Goal: Communication & Community: Answer question/provide support

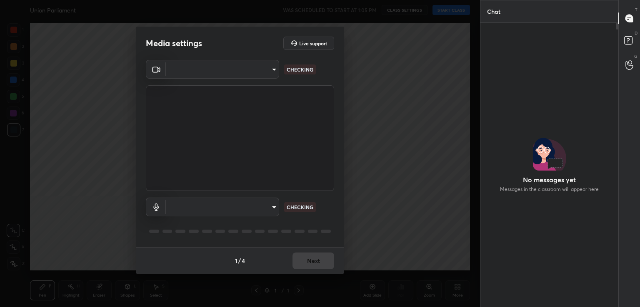
scroll to position [262, 135]
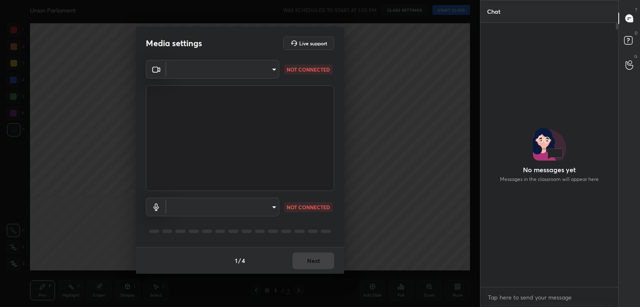
type input "acf1dc7775b110fc2855465bf6569a4ea8eb92ba364f5fc5367f907081c5159b"
type input "default"
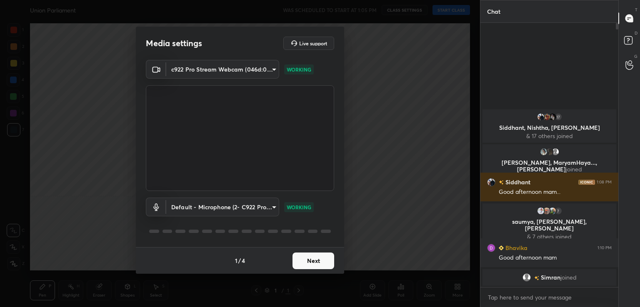
click at [319, 262] on button "Next" at bounding box center [313, 261] width 42 height 17
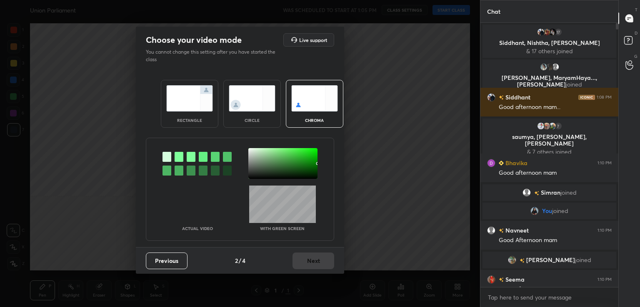
click at [177, 163] on div at bounding box center [196, 163] width 69 height 31
click at [180, 151] on div at bounding box center [196, 163] width 69 height 31
click at [180, 152] on div at bounding box center [178, 157] width 9 height 10
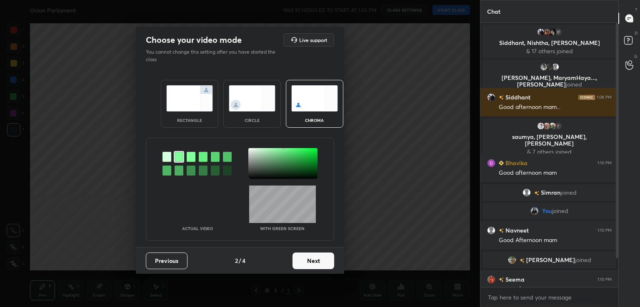
click at [249, 149] on div at bounding box center [282, 163] width 69 height 31
click at [315, 270] on div "Previous 2 / 4 Next" at bounding box center [240, 260] width 208 height 27
click at [326, 263] on button "Next" at bounding box center [313, 261] width 42 height 17
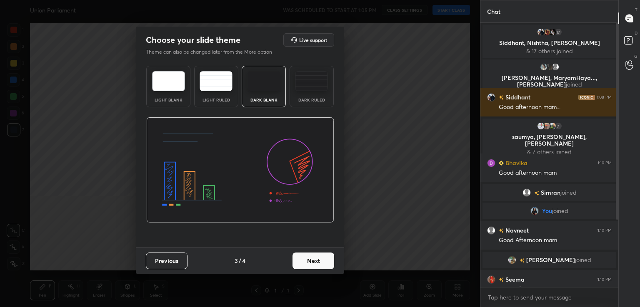
click at [326, 263] on button "Next" at bounding box center [313, 261] width 42 height 17
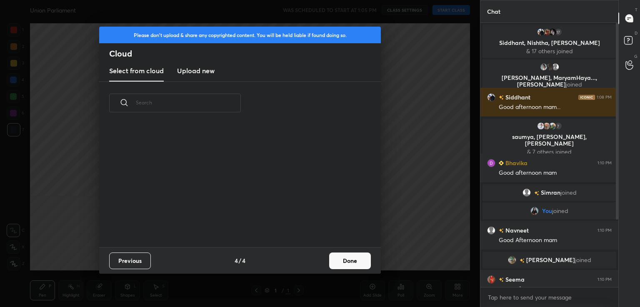
click at [326, 263] on div "Previous 4 / 4 Done" at bounding box center [239, 260] width 281 height 27
click at [354, 262] on button "Done" at bounding box center [350, 261] width 42 height 17
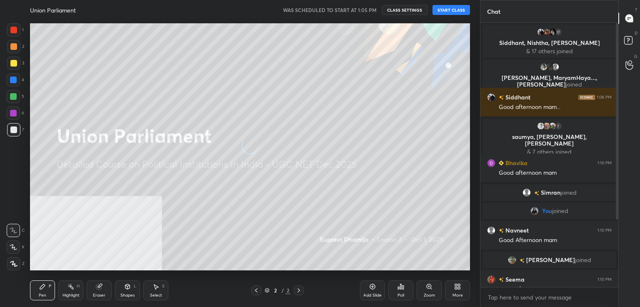
click at [446, 11] on button "START CLASS" at bounding box center [450, 10] width 37 height 10
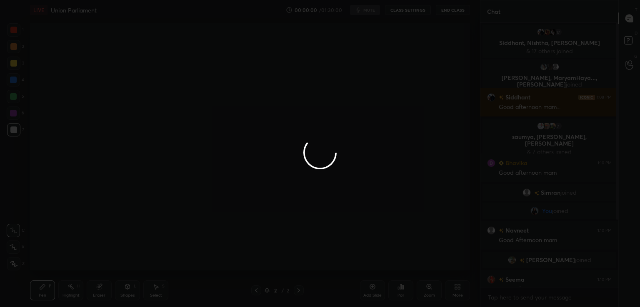
type textarea "x"
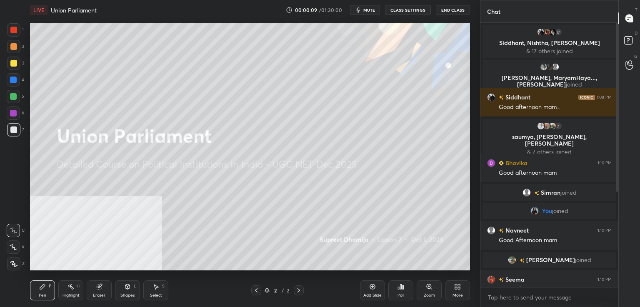
click at [460, 289] on icon at bounding box center [457, 287] width 7 height 7
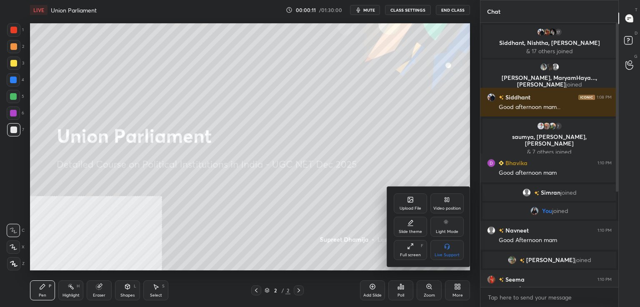
click at [451, 202] on div "Video position" at bounding box center [446, 204] width 33 height 20
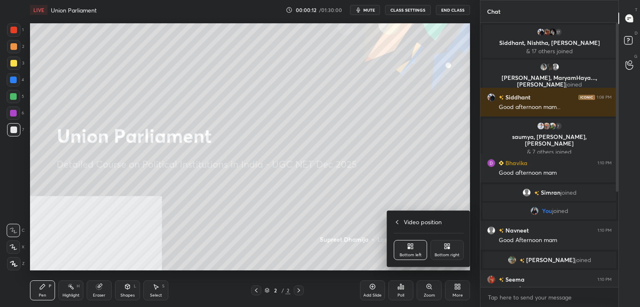
click at [447, 248] on icon at bounding box center [448, 248] width 2 height 2
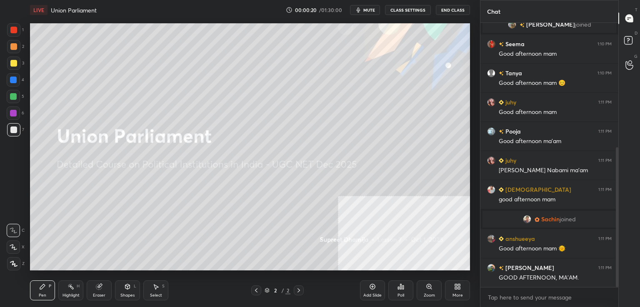
drag, startPoint x: 617, startPoint y: 124, endPoint x: 620, endPoint y: 242, distance: 118.3
click at [620, 242] on div "Chat Navneet 1:10 PM Good Afternoon mam Akshita joined Seema 1:10 PM Good after…" at bounding box center [560, 153] width 160 height 307
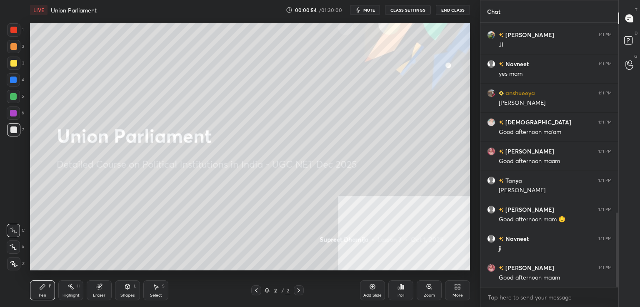
scroll to position [673, 0]
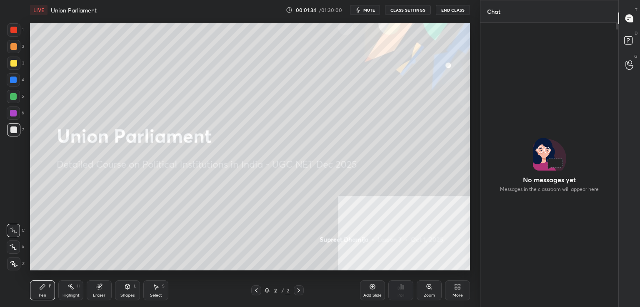
scroll to position [41384, 41192]
click at [639, 37] on div "D Doubts (D)" at bounding box center [628, 41] width 21 height 23
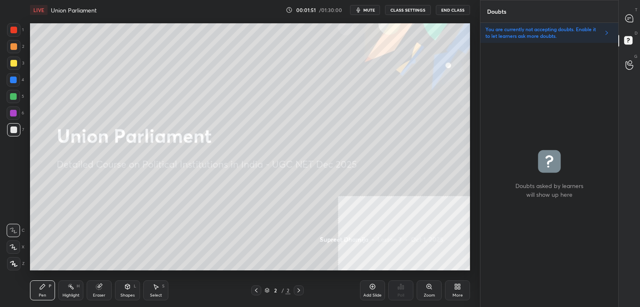
scroll to position [262, 135]
click at [639, 37] on div "D Doubts (D)" at bounding box center [628, 41] width 21 height 23
click at [628, 14] on icon at bounding box center [629, 18] width 9 height 9
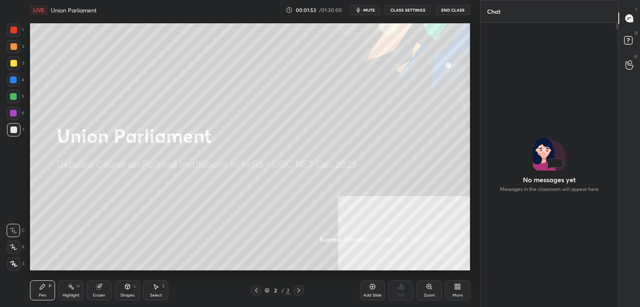
scroll to position [282, 135]
click at [628, 14] on icon at bounding box center [629, 18] width 9 height 9
click at [637, 52] on div "D Doubts (D)" at bounding box center [628, 41] width 21 height 23
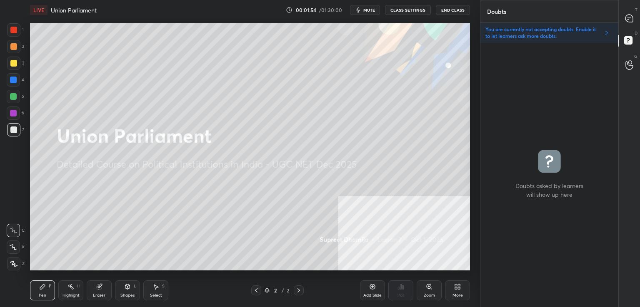
scroll to position [262, 135]
click at [533, 32] on p "You are currently not accepting doubts. Enable it to let learners ask more doub…" at bounding box center [542, 32] width 115 height 13
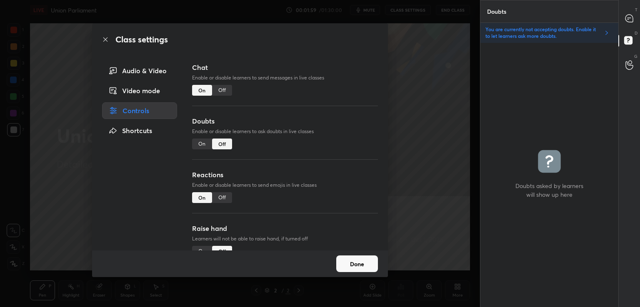
click at [222, 85] on div "Off" at bounding box center [222, 90] width 20 height 11
click at [202, 89] on div "On" at bounding box center [202, 90] width 20 height 11
click at [204, 142] on div "On" at bounding box center [202, 144] width 20 height 11
click at [222, 142] on div "Off" at bounding box center [222, 144] width 20 height 11
click at [632, 14] on icon at bounding box center [629, 18] width 9 height 9
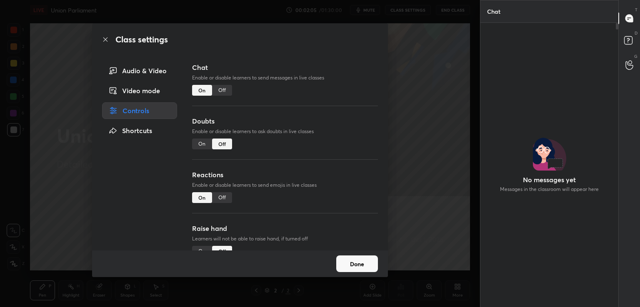
scroll to position [282, 135]
click at [632, 14] on icon at bounding box center [629, 18] width 9 height 9
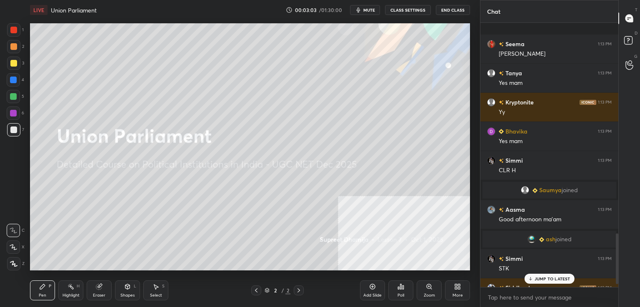
scroll to position [1109, 0]
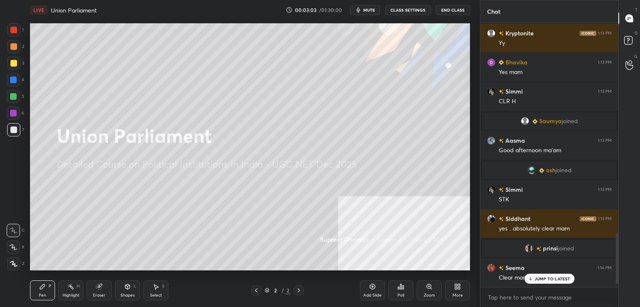
drag, startPoint x: 616, startPoint y: 274, endPoint x: 616, endPoint y: 297, distance: 22.9
click at [616, 297] on div "Seema 1:13 PM Ji mam Tanya 1:13 PM Yes mam Kryptonite 1:13 PM Yy Bhavika 1:13 P…" at bounding box center [549, 165] width 138 height 284
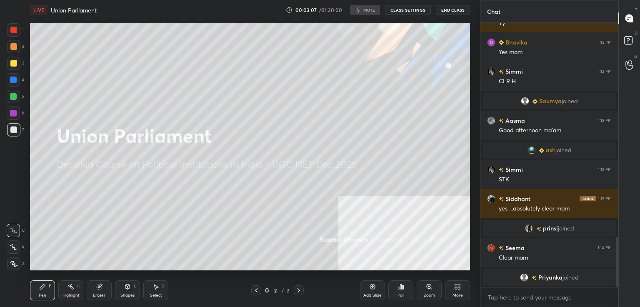
click at [12, 79] on div at bounding box center [13, 80] width 7 height 7
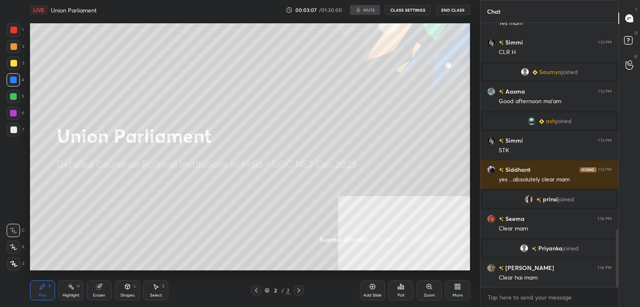
scroll to position [952, 0]
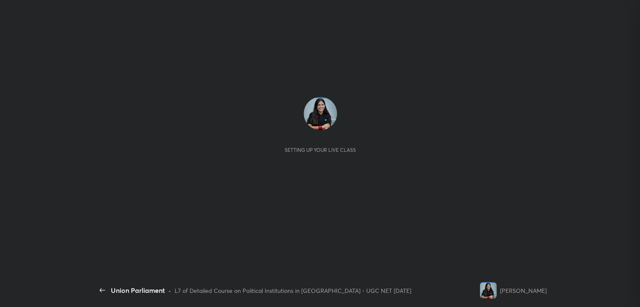
scroll to position [262, 135]
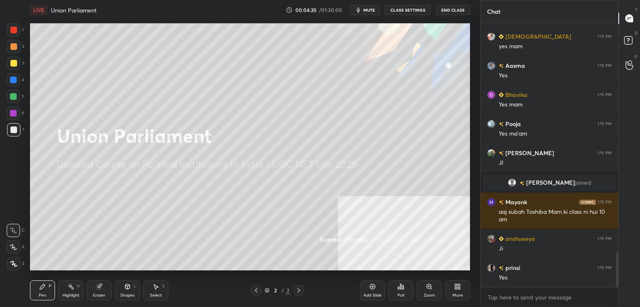
scroll to position [1742, 0]
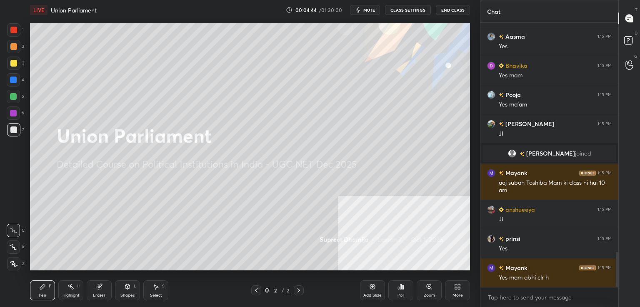
click at [17, 264] on icon at bounding box center [13, 264] width 7 height 6
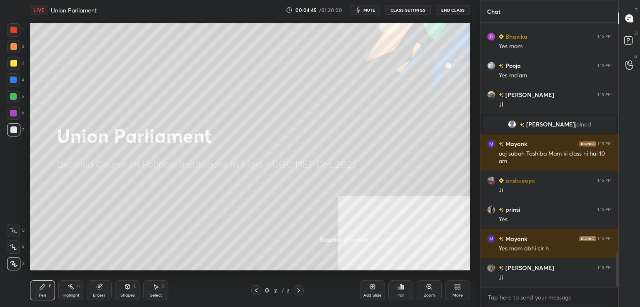
click at [19, 89] on div "4" at bounding box center [15, 81] width 17 height 17
click at [17, 79] on div at bounding box center [13, 79] width 13 height 13
click at [15, 62] on div at bounding box center [13, 63] width 7 height 7
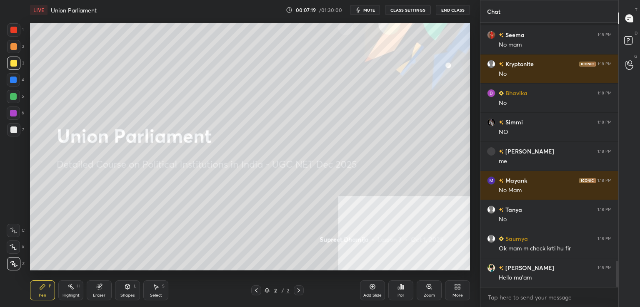
scroll to position [2413, 0]
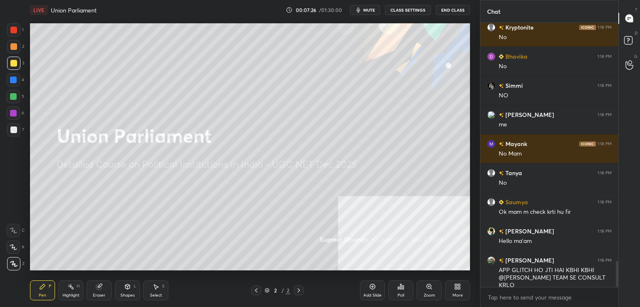
click at [100, 281] on div "Eraser" at bounding box center [99, 291] width 25 height 20
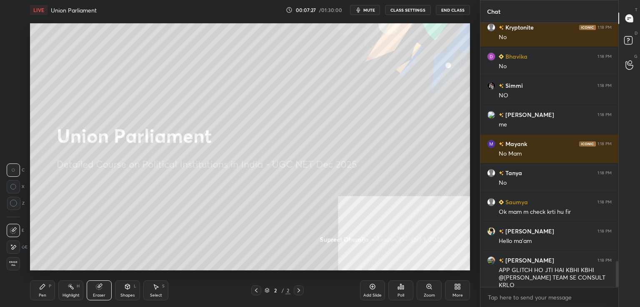
scroll to position [2449, 0]
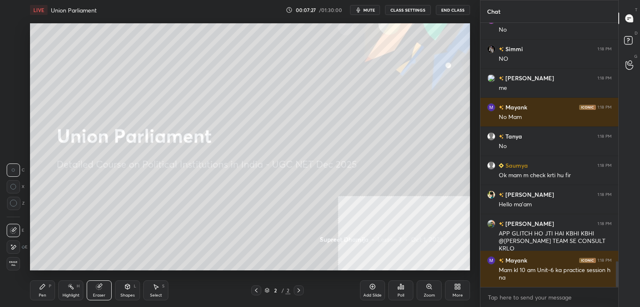
click at [7, 265] on div "Erase all" at bounding box center [13, 263] width 13 height 13
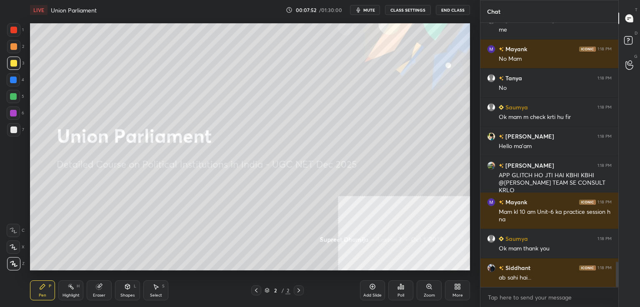
scroll to position [2537, 0]
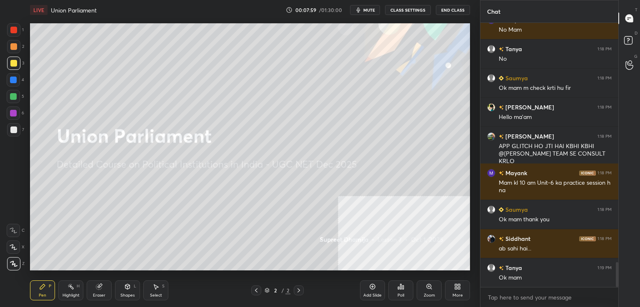
click at [95, 292] on div "Eraser" at bounding box center [99, 291] width 25 height 20
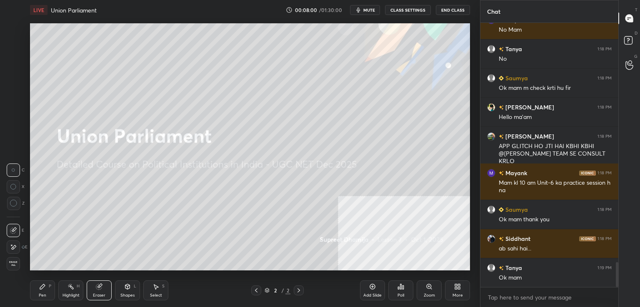
click at [16, 262] on span "Erase all" at bounding box center [13, 264] width 12 height 6
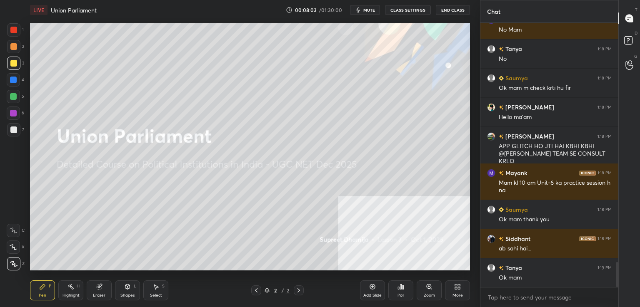
click at [15, 43] on div at bounding box center [13, 46] width 13 height 13
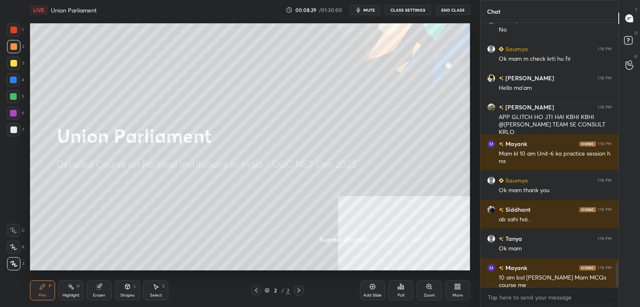
scroll to position [2574, 0]
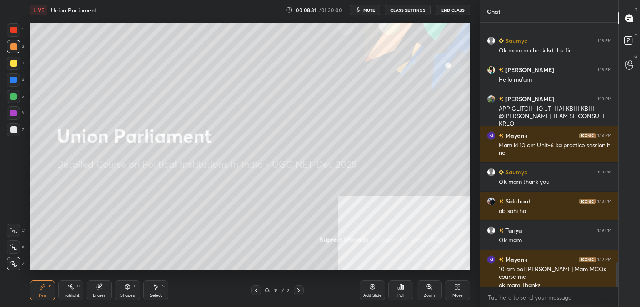
click at [100, 289] on icon at bounding box center [98, 286] width 5 height 5
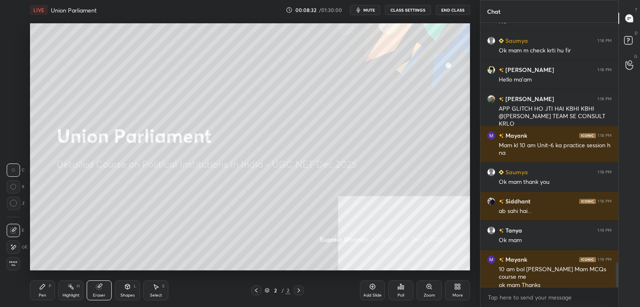
click at [20, 263] on div "Erase all" at bounding box center [14, 263] width 15 height 13
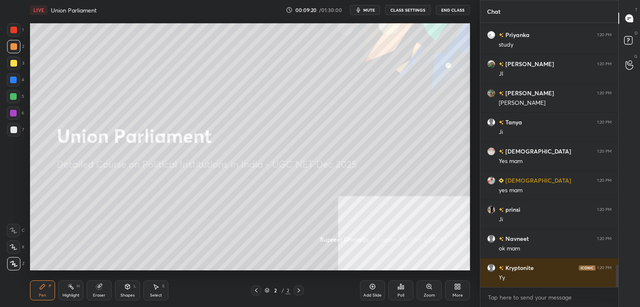
scroll to position [2891, 0]
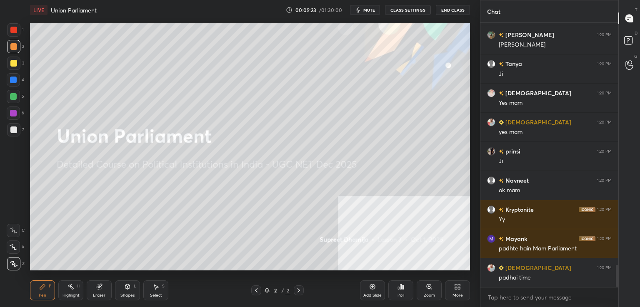
click at [98, 295] on div "Eraser" at bounding box center [99, 296] width 12 height 4
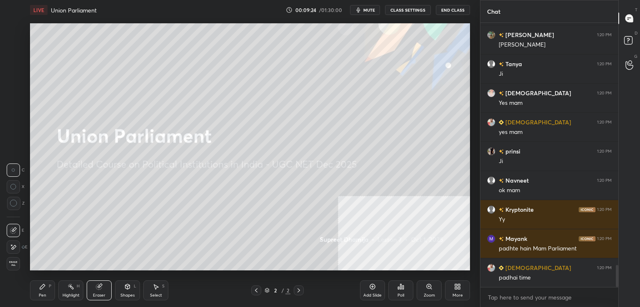
click at [14, 264] on span "Erase all" at bounding box center [13, 264] width 12 height 6
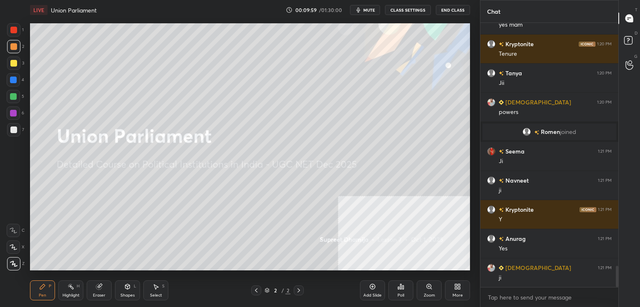
scroll to position [3065, 0]
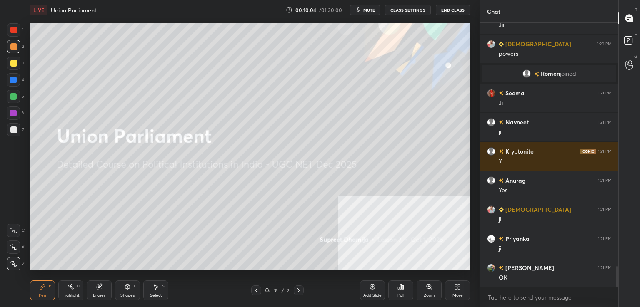
click at [455, 286] on icon at bounding box center [456, 285] width 2 height 2
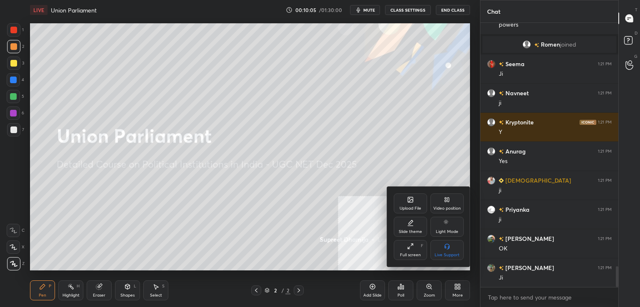
click at [411, 209] on div "Upload File" at bounding box center [410, 209] width 22 height 4
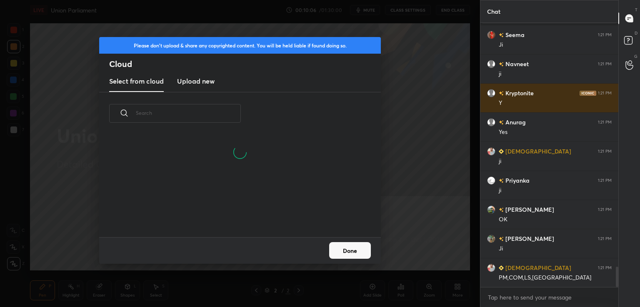
click at [202, 80] on h3 "Upload new" at bounding box center [195, 81] width 37 height 10
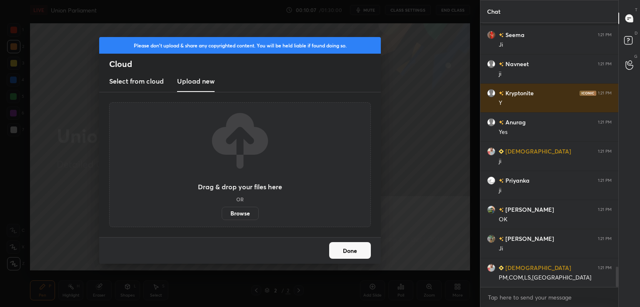
scroll to position [3210, 0]
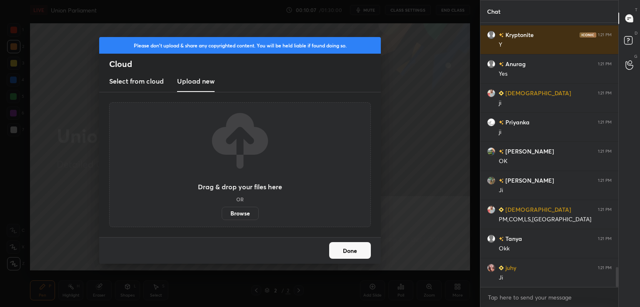
click at [237, 213] on label "Browse" at bounding box center [240, 213] width 37 height 13
click at [222, 213] on input "Browse" at bounding box center [222, 213] width 0 height 13
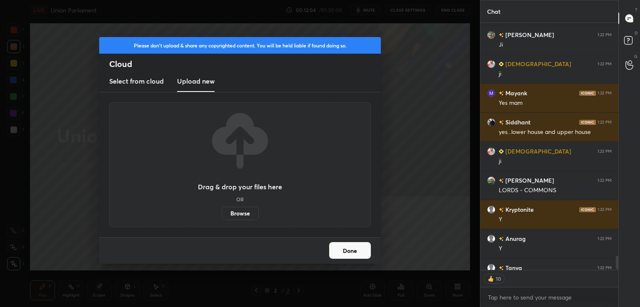
scroll to position [3, 2]
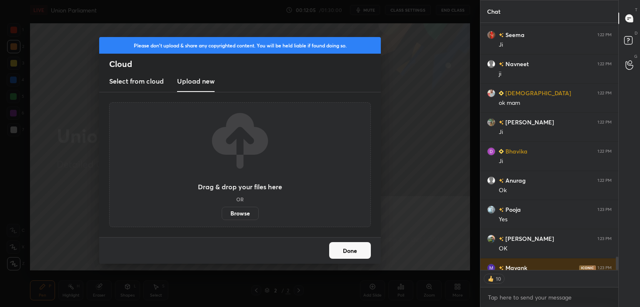
click at [229, 216] on label "Browse" at bounding box center [240, 213] width 37 height 13
click at [222, 216] on input "Browse" at bounding box center [222, 213] width 0 height 13
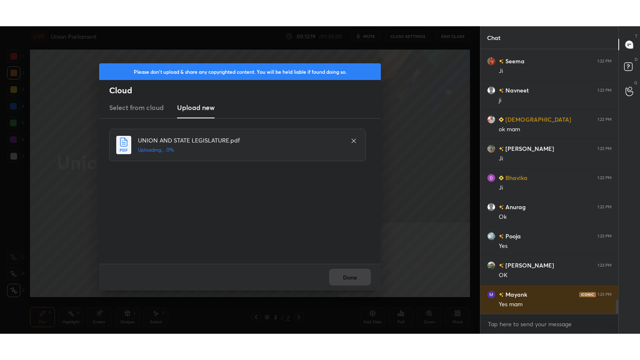
scroll to position [4705, 0]
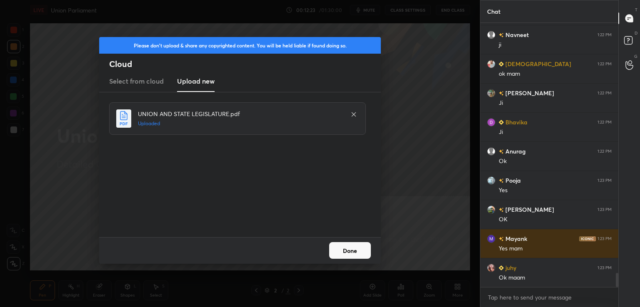
click at [355, 251] on button "Done" at bounding box center [350, 250] width 42 height 17
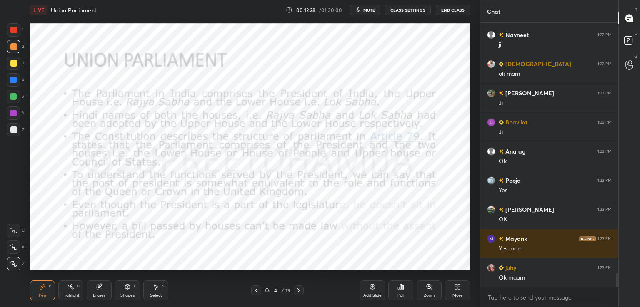
click at [12, 31] on div at bounding box center [13, 30] width 7 height 7
click at [462, 295] on div "More" at bounding box center [457, 291] width 25 height 20
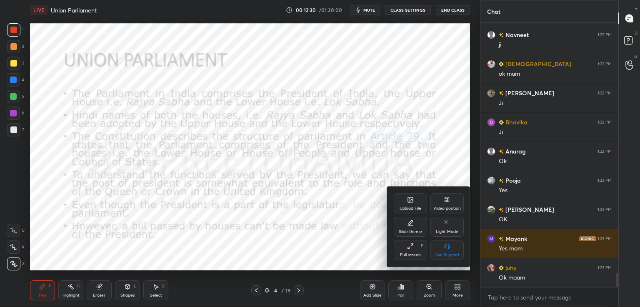
click at [411, 253] on div "Full screen" at bounding box center [410, 255] width 21 height 4
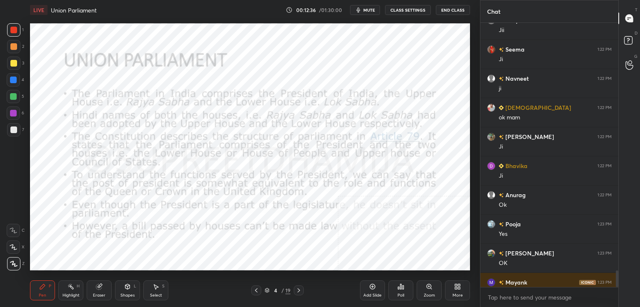
scroll to position [41384, 41192]
type textarea "x"
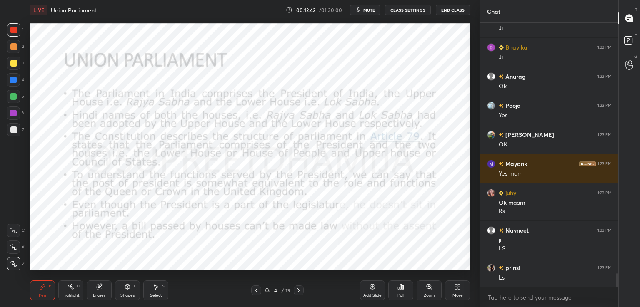
scroll to position [4809, 0]
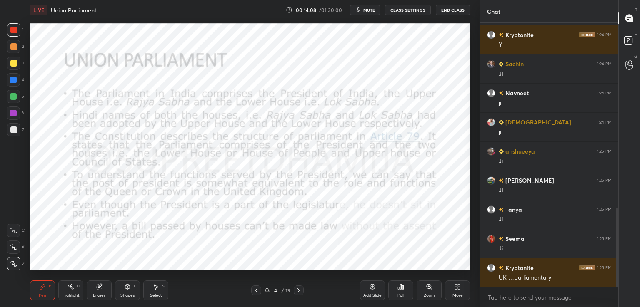
scroll to position [647, 0]
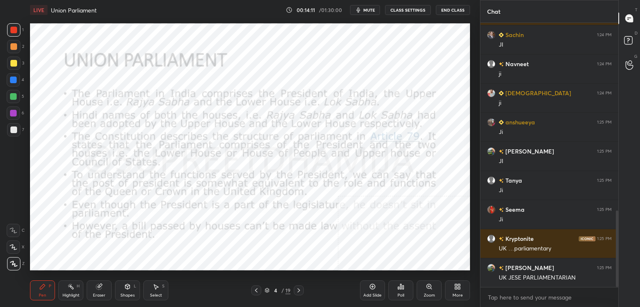
click at [299, 292] on icon at bounding box center [298, 290] width 7 height 7
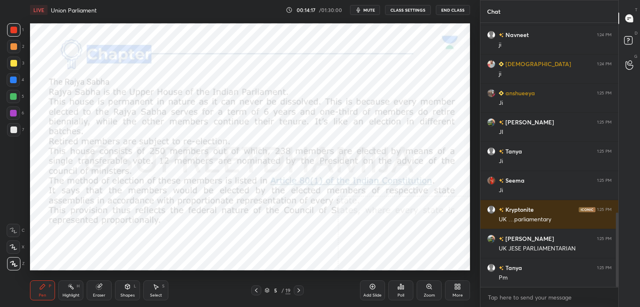
scroll to position [705, 0]
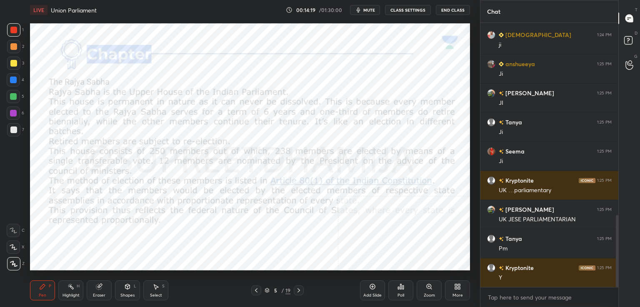
click at [451, 294] on div "More" at bounding box center [457, 291] width 25 height 20
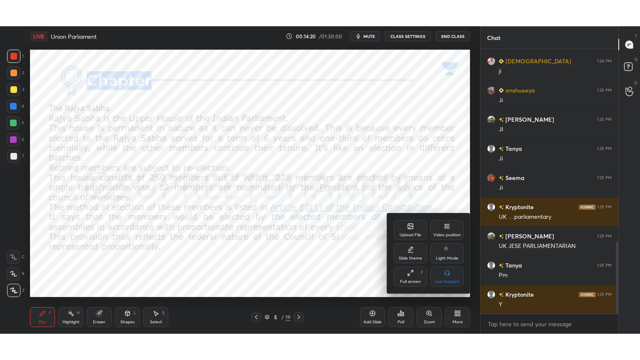
scroll to position [734, 0]
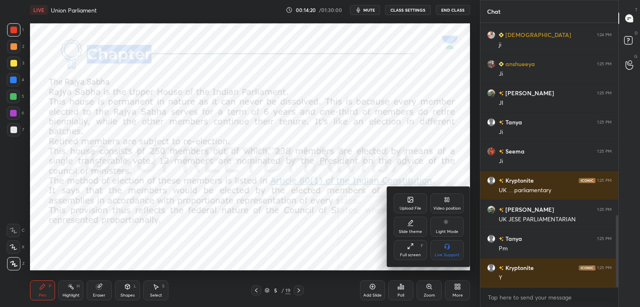
click at [414, 250] on div "Full screen F" at bounding box center [409, 250] width 33 height 20
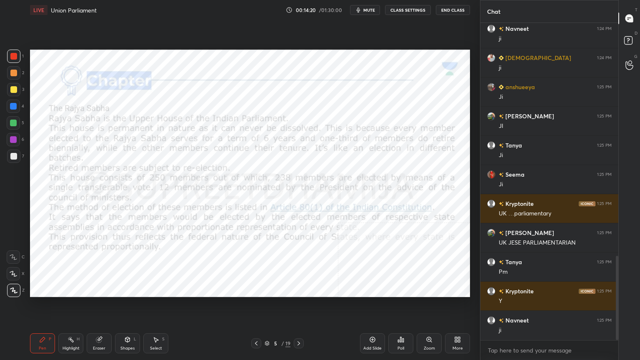
type textarea "x"
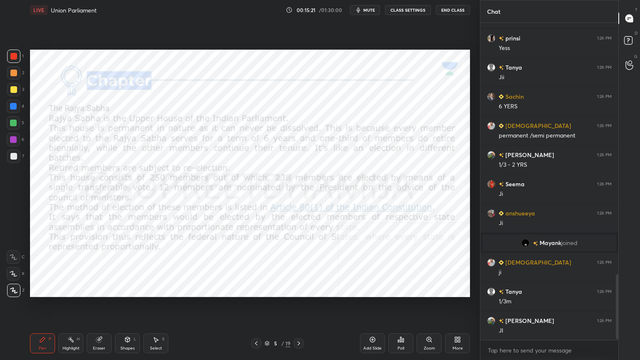
scroll to position [1239, 0]
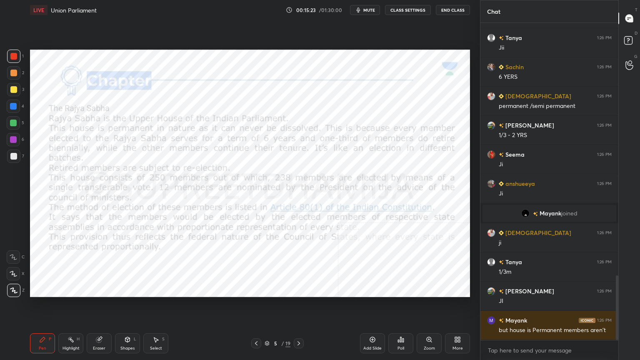
click at [376, 307] on div "Add Slide" at bounding box center [372, 343] width 25 height 20
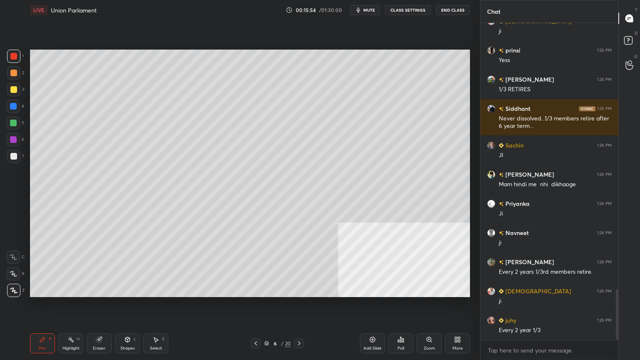
scroll to position [1654, 0]
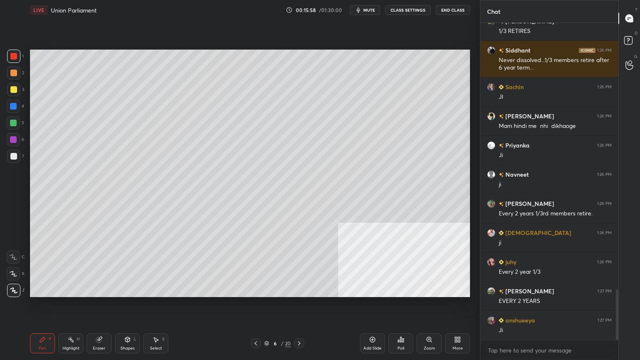
click at [254, 307] on div at bounding box center [256, 343] width 10 height 10
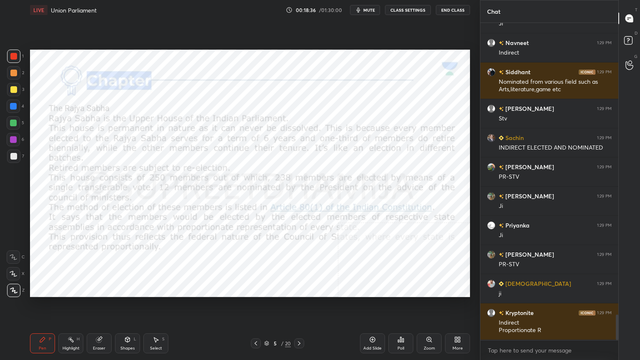
scroll to position [3617, 0]
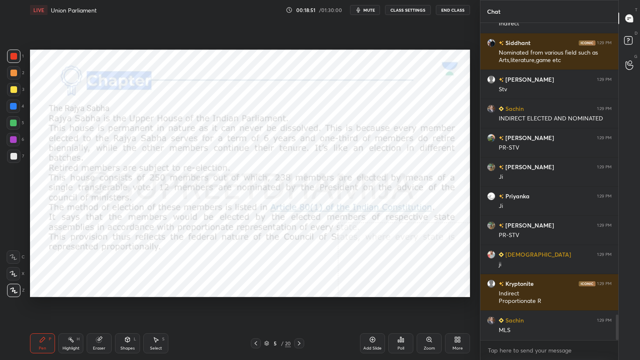
click at [361, 9] on icon "button" at bounding box center [358, 10] width 7 height 7
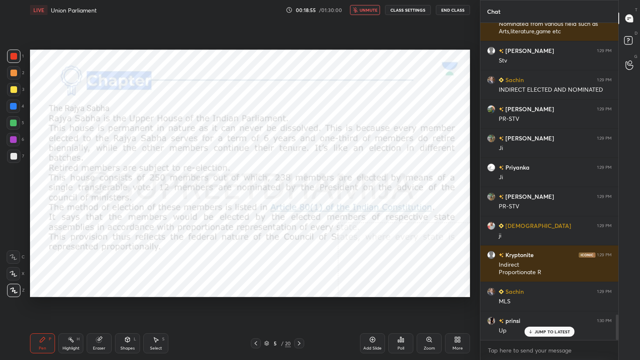
click at [367, 11] on span "unmute" at bounding box center [368, 10] width 18 height 6
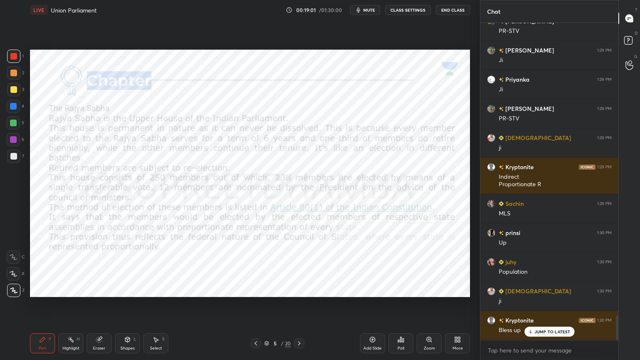
scroll to position [3762, 0]
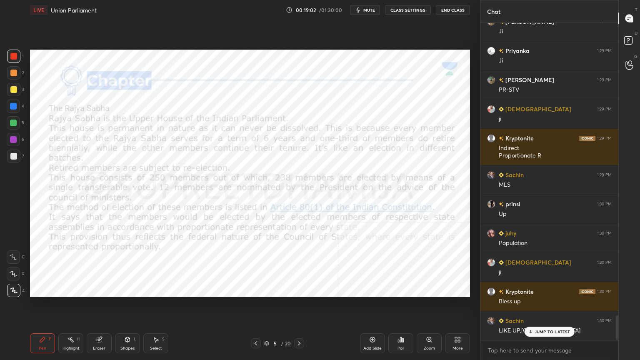
click at [369, 10] on span "mute" at bounding box center [369, 10] width 12 height 6
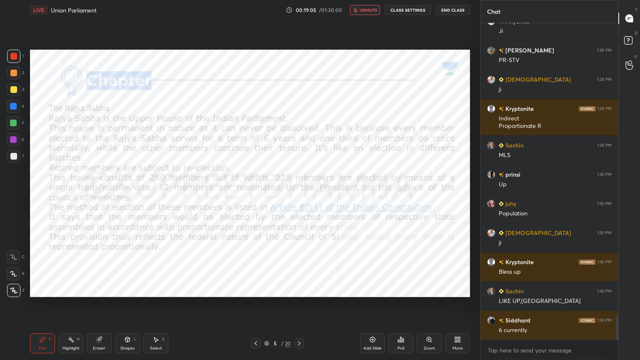
click at [375, 11] on span "unmute" at bounding box center [368, 10] width 18 height 6
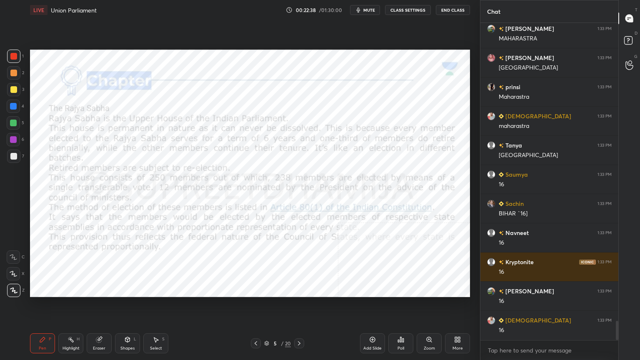
scroll to position [4957, 0]
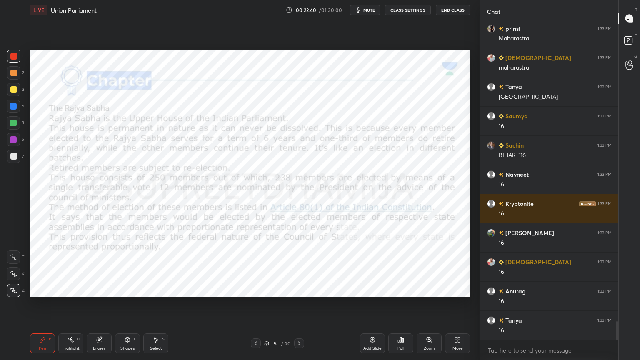
click at [371, 307] on icon at bounding box center [372, 339] width 7 height 7
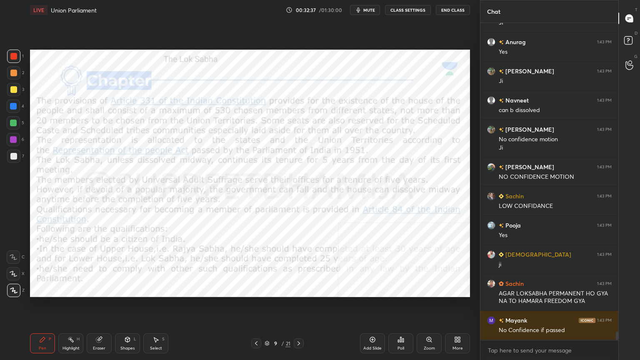
scroll to position [11690, 0]
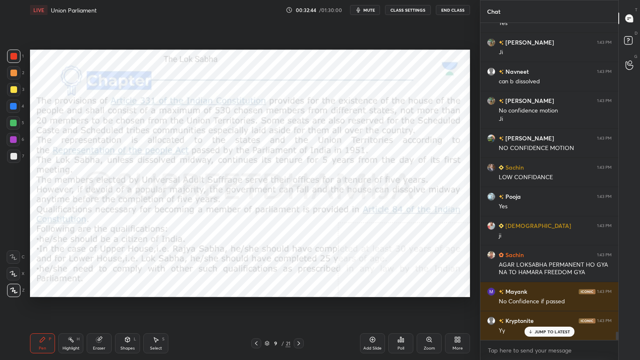
click at [97, 307] on icon at bounding box center [98, 339] width 5 height 5
click at [17, 289] on span "Erase all" at bounding box center [13, 290] width 12 height 6
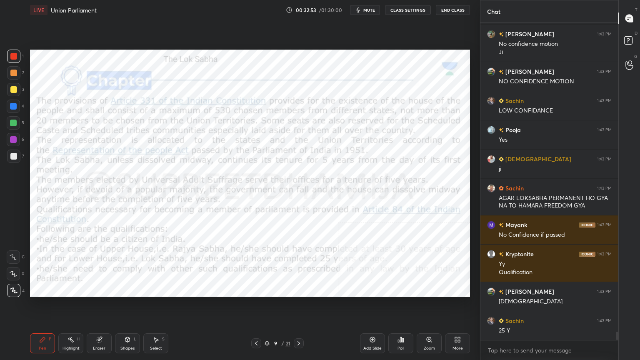
scroll to position [11786, 0]
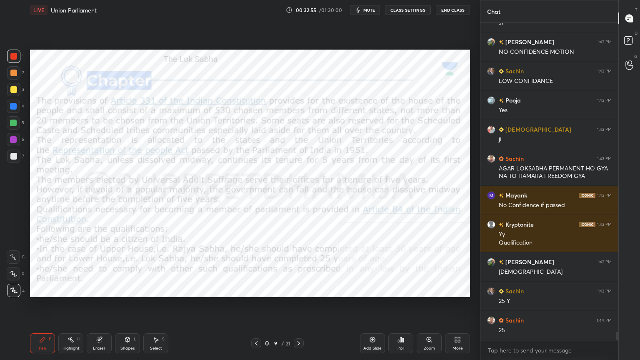
click at [297, 307] on div at bounding box center [299, 343] width 10 height 10
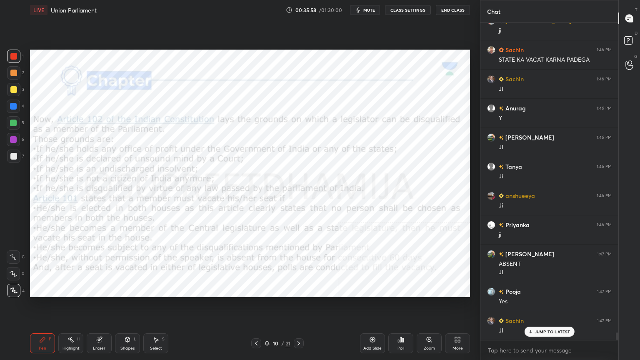
scroll to position [13327, 0]
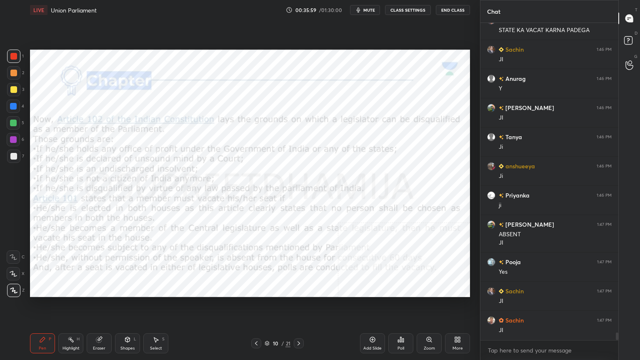
click at [295, 307] on icon at bounding box center [298, 343] width 7 height 7
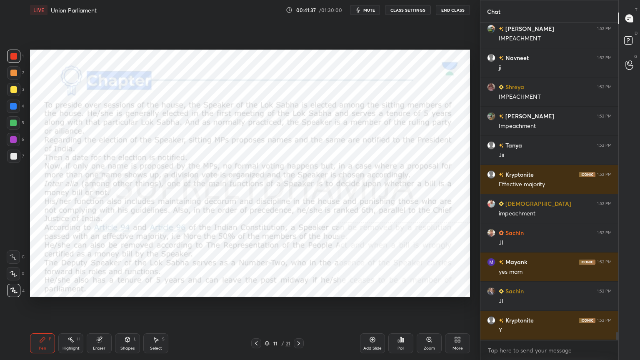
scroll to position [12525, 0]
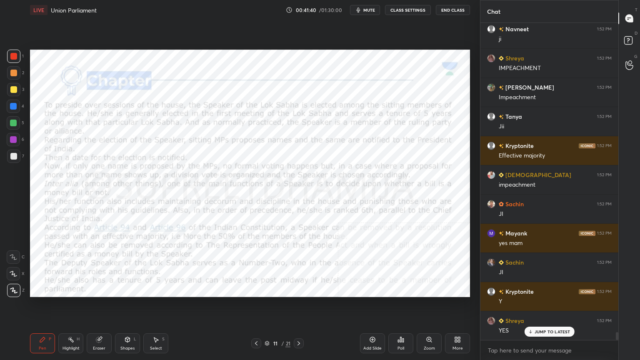
click at [366, 14] on button "mute" at bounding box center [365, 10] width 30 height 10
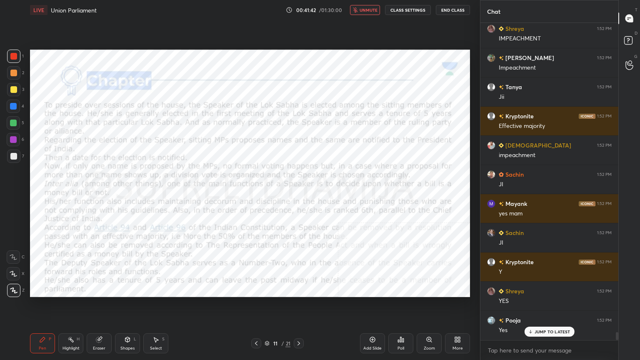
scroll to position [12583, 0]
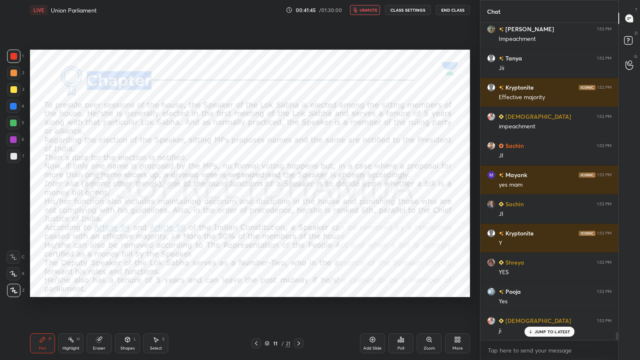
click at [357, 7] on icon "button" at bounding box center [355, 9] width 5 height 5
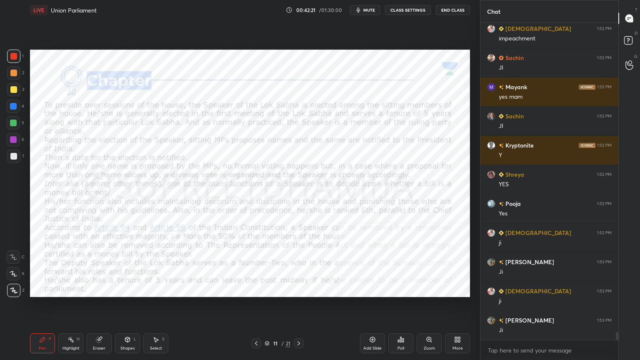
scroll to position [12700, 0]
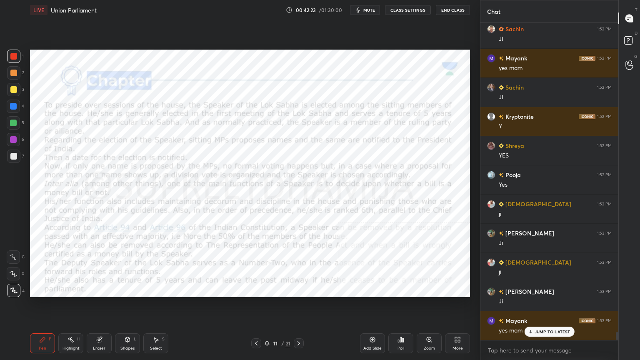
click at [369, 307] on div "Add Slide" at bounding box center [372, 343] width 25 height 20
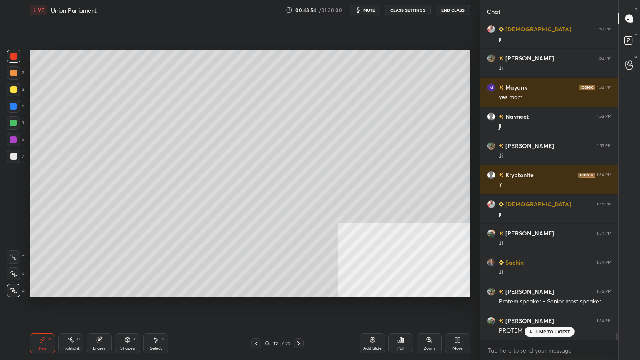
scroll to position [12933, 0]
click at [105, 307] on div "Eraser" at bounding box center [99, 343] width 25 height 20
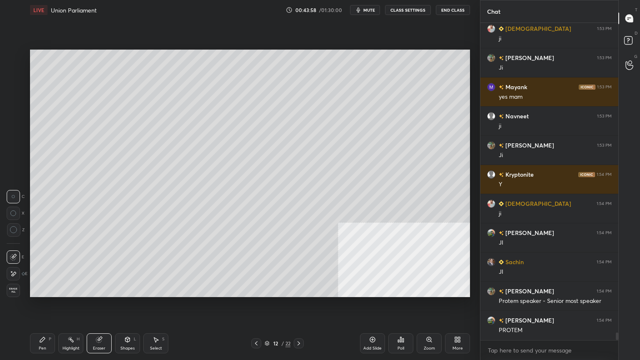
click at [13, 234] on div at bounding box center [13, 229] width 13 height 13
click at [41, 307] on div "Pen" at bounding box center [42, 348] width 7 height 4
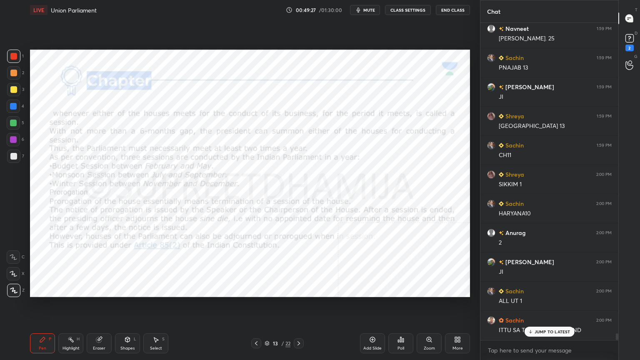
scroll to position [14658, 0]
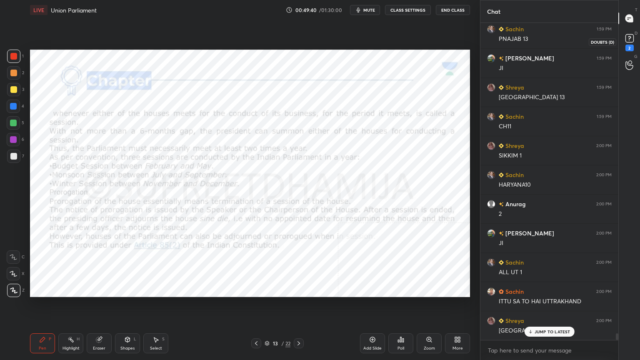
click at [629, 46] on div "2" at bounding box center [629, 48] width 8 height 7
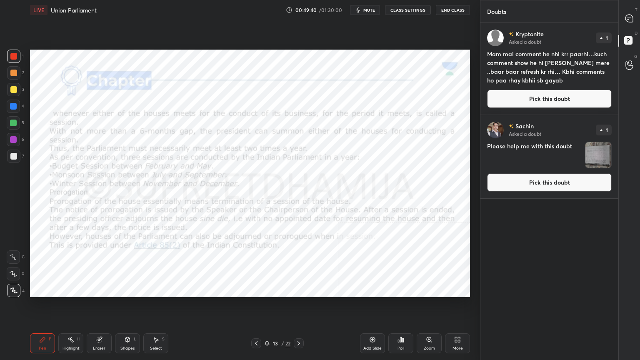
click at [629, 46] on icon at bounding box center [629, 41] width 15 height 15
click at [571, 185] on button "Pick this doubt" at bounding box center [549, 182] width 124 height 18
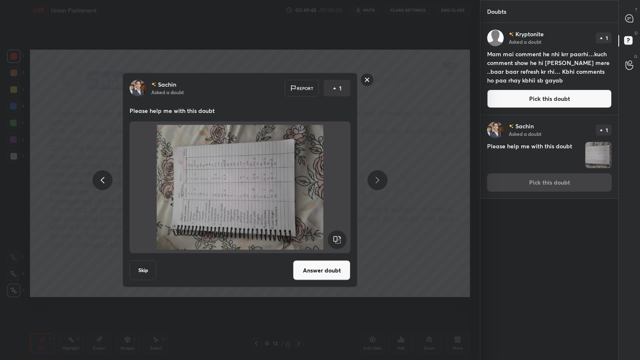
click at [334, 236] on rect at bounding box center [336, 239] width 19 height 19
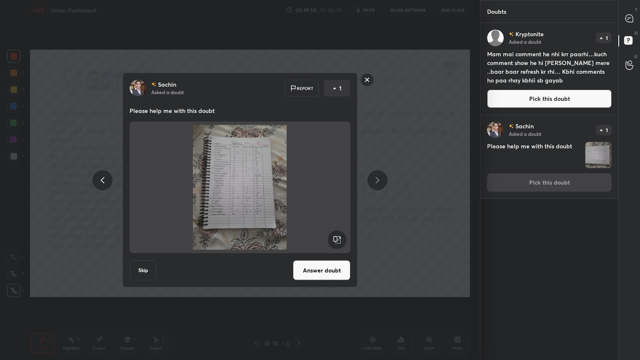
click at [326, 271] on button "Answer doubt" at bounding box center [321, 270] width 57 height 20
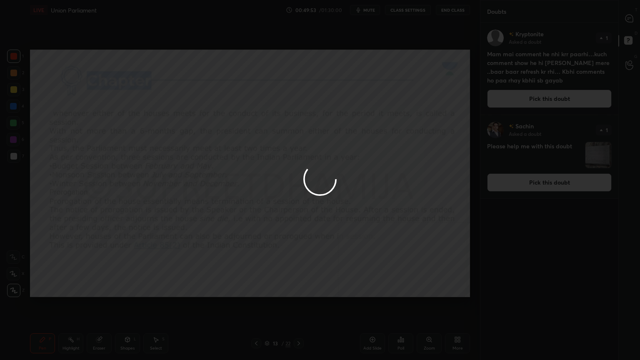
click at [629, 20] on div at bounding box center [320, 180] width 640 height 360
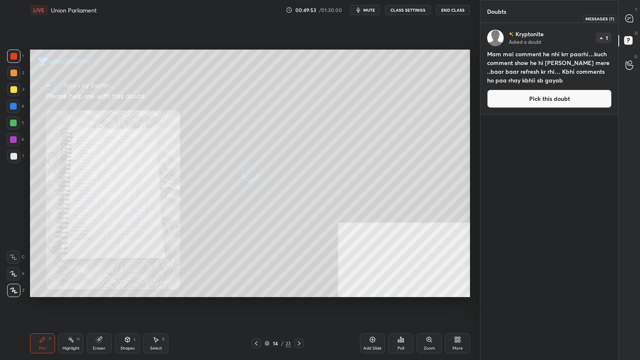
click at [629, 20] on icon at bounding box center [628, 18] width 7 height 7
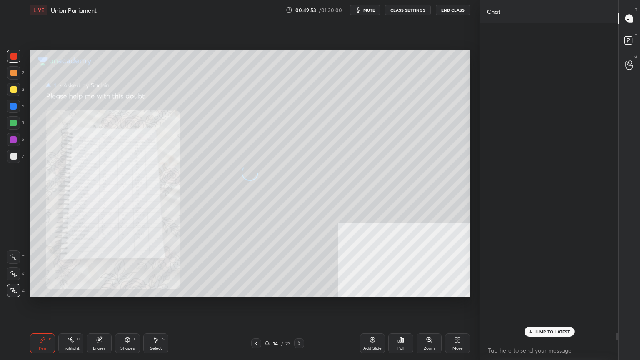
click at [629, 20] on icon at bounding box center [628, 18] width 7 height 7
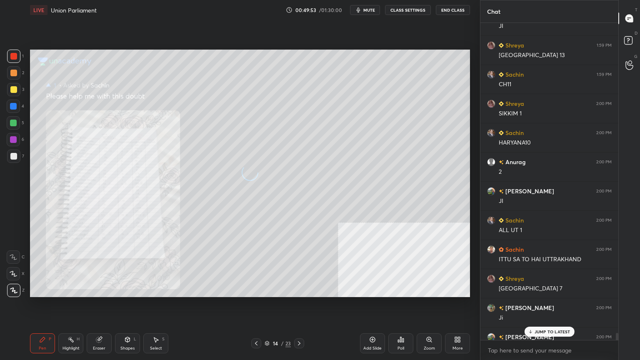
scroll to position [314, 135]
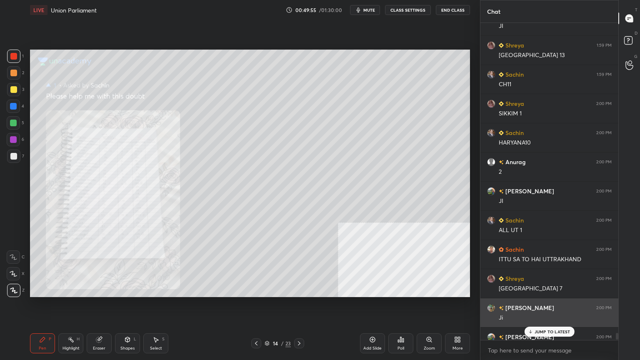
drag, startPoint x: 629, startPoint y: 20, endPoint x: 546, endPoint y: 325, distance: 315.9
click at [546, 307] on div "Chat Sachin 1:59 PM PNAJAB 13 Dixita 1:59 PM JI Shreya 1:59 PM PUNJAB 13 Sachin…" at bounding box center [560, 180] width 160 height 360
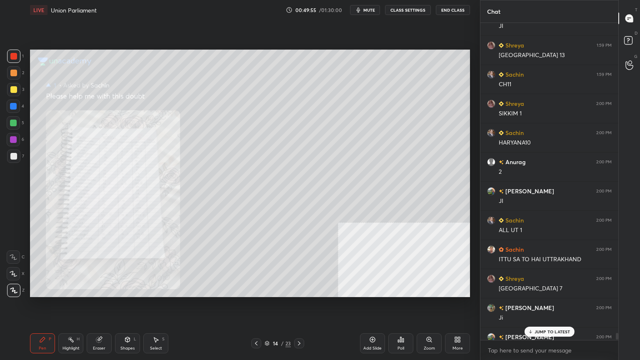
click at [545, 307] on div "JUMP TO LATEST" at bounding box center [549, 331] width 50 height 10
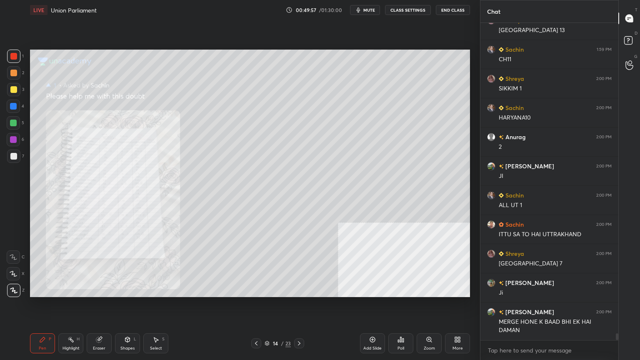
click at [425, 307] on div "Zoom" at bounding box center [428, 348] width 11 height 4
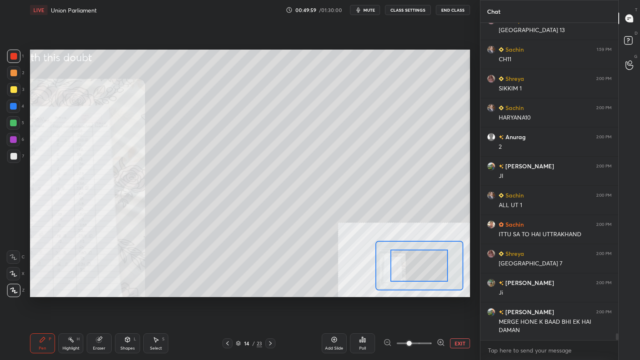
drag, startPoint x: 406, startPoint y: 342, endPoint x: 426, endPoint y: 339, distance: 19.8
click at [411, 307] on span at bounding box center [408, 343] width 5 height 5
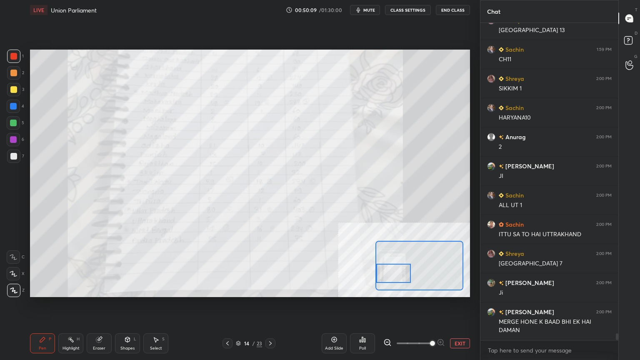
drag, startPoint x: 422, startPoint y: 262, endPoint x: 391, endPoint y: 270, distance: 31.7
click at [391, 270] on div at bounding box center [393, 273] width 35 height 19
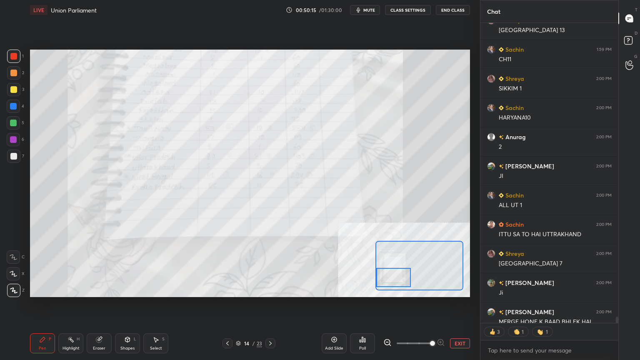
drag, startPoint x: 391, startPoint y: 270, endPoint x: 384, endPoint y: 274, distance: 8.6
click at [384, 274] on div at bounding box center [393, 277] width 35 height 19
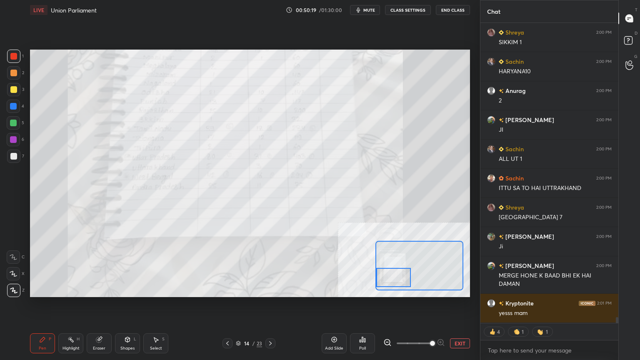
click at [453, 307] on button "EXIT" at bounding box center [460, 343] width 20 height 10
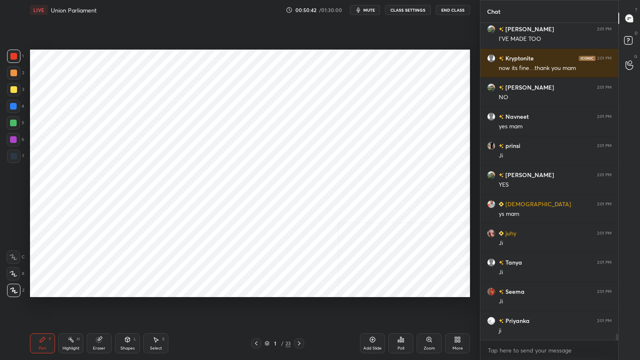
scroll to position [15337, 0]
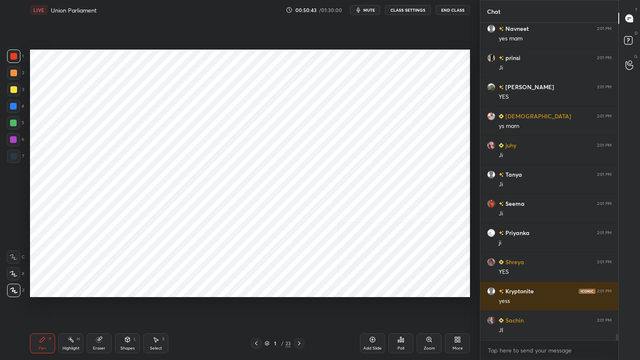
click at [127, 307] on div "Shapes L" at bounding box center [127, 343] width 25 height 20
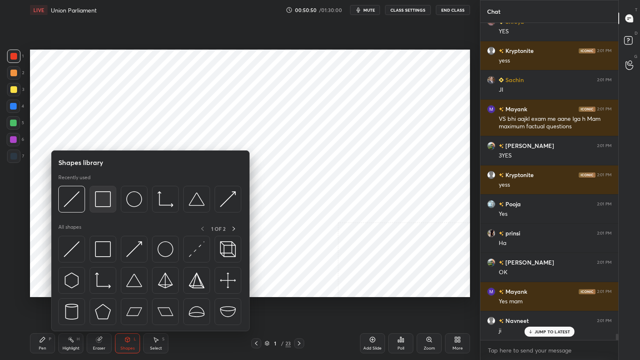
scroll to position [15694, 0]
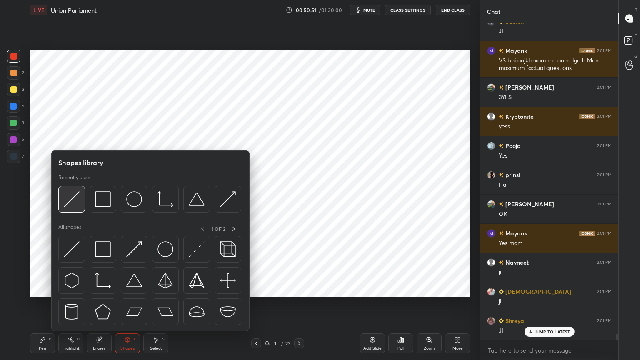
click at [74, 196] on img at bounding box center [72, 199] width 16 height 16
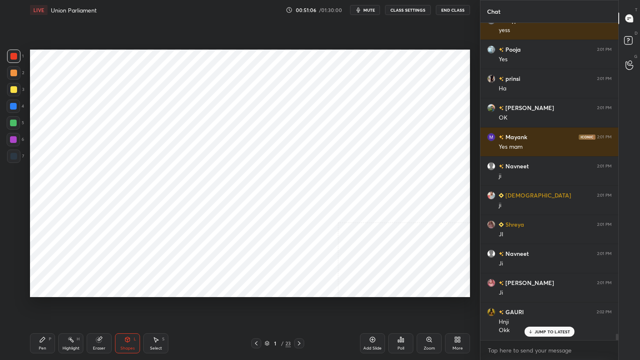
scroll to position [15819, 0]
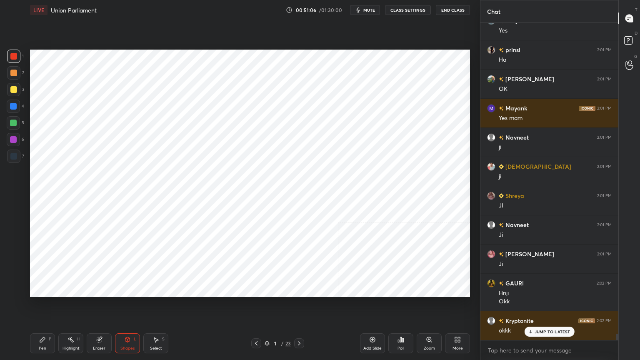
click at [40, 307] on icon at bounding box center [42, 339] width 7 height 7
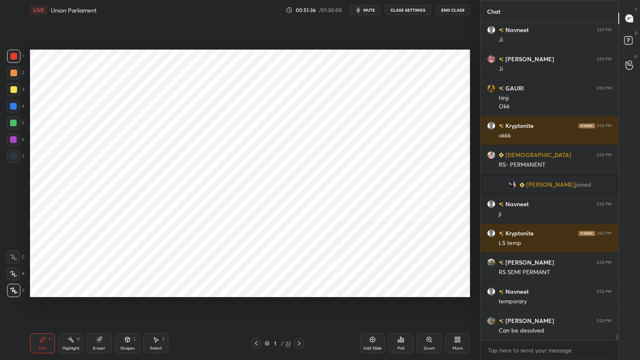
scroll to position [15391, 0]
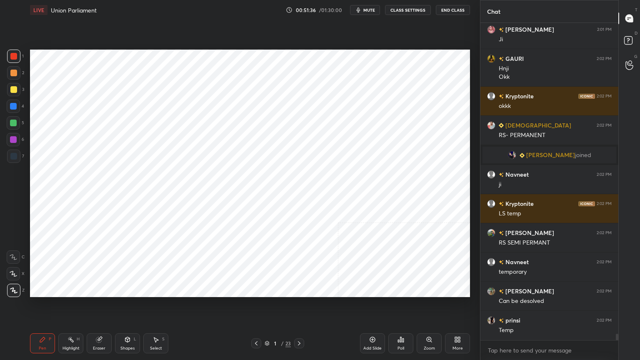
click at [17, 102] on div at bounding box center [13, 106] width 13 height 13
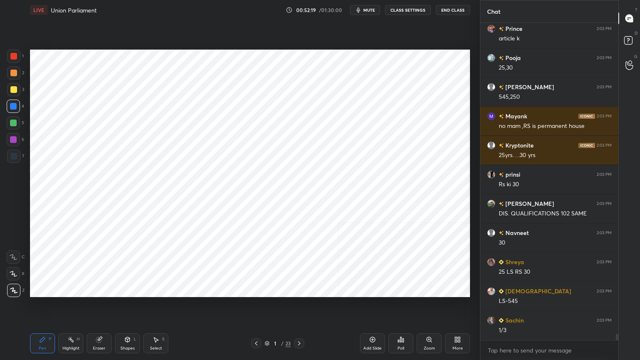
scroll to position [16302, 0]
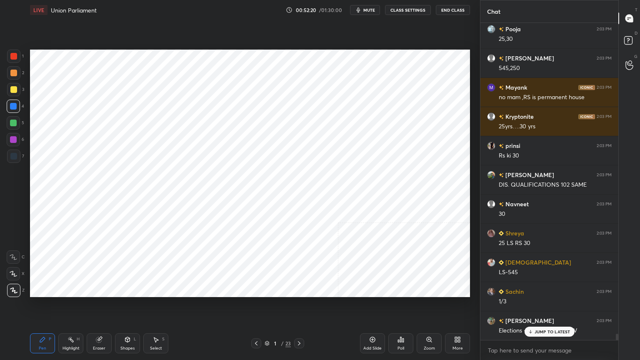
click at [13, 142] on div at bounding box center [13, 139] width 7 height 7
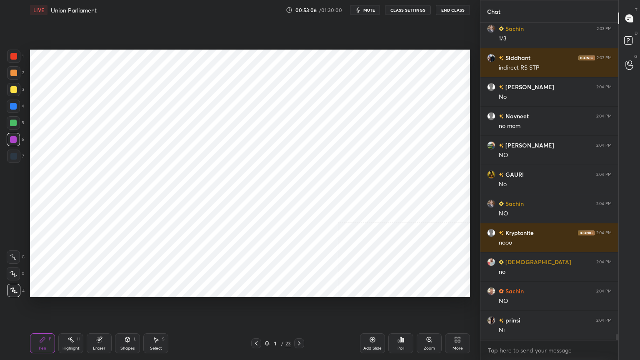
scroll to position [17118, 0]
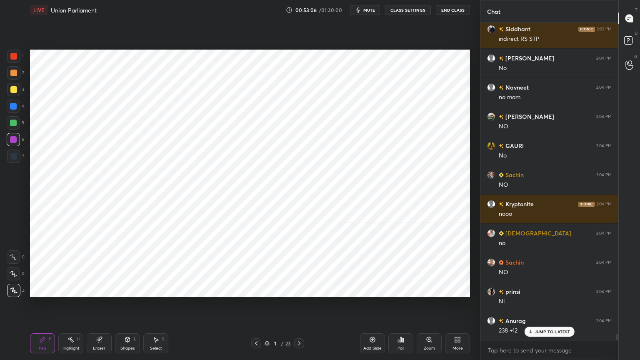
click at [13, 125] on div at bounding box center [13, 123] width 7 height 7
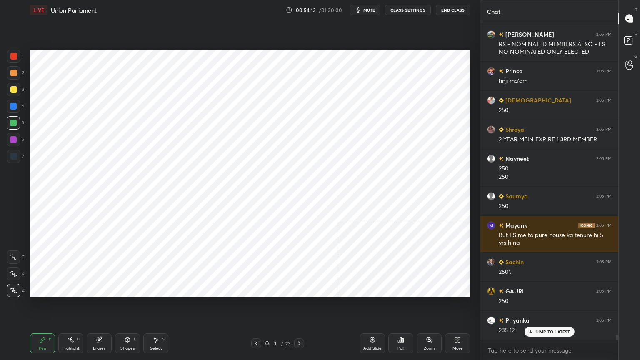
scroll to position [18359, 0]
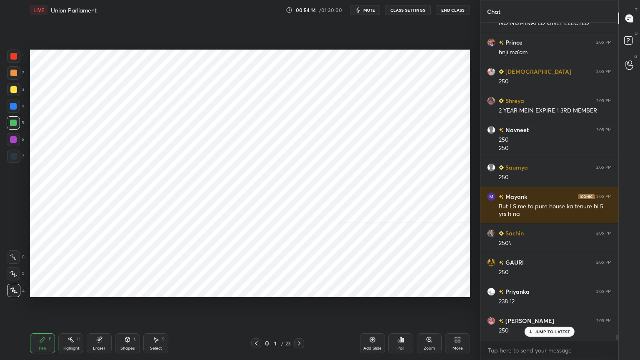
click at [17, 60] on div at bounding box center [13, 56] width 13 height 13
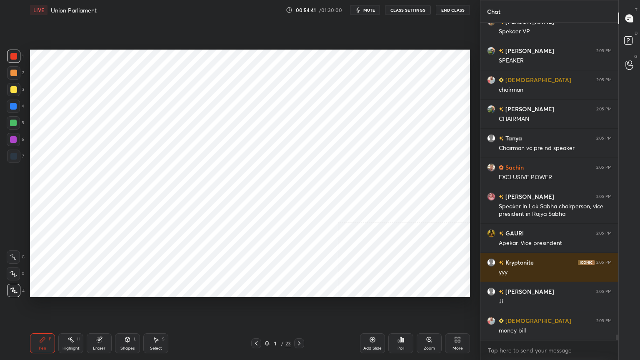
scroll to position [18775, 0]
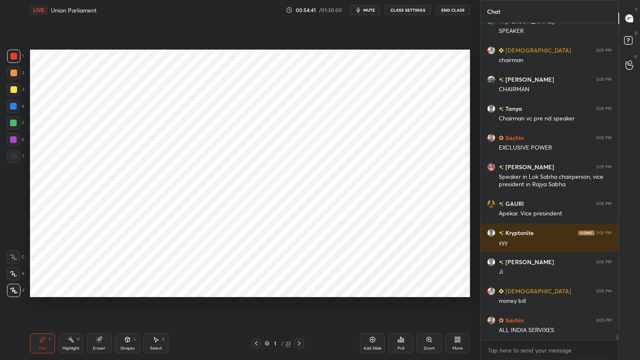
click at [19, 74] on div at bounding box center [13, 72] width 13 height 13
click at [15, 107] on div at bounding box center [13, 106] width 7 height 7
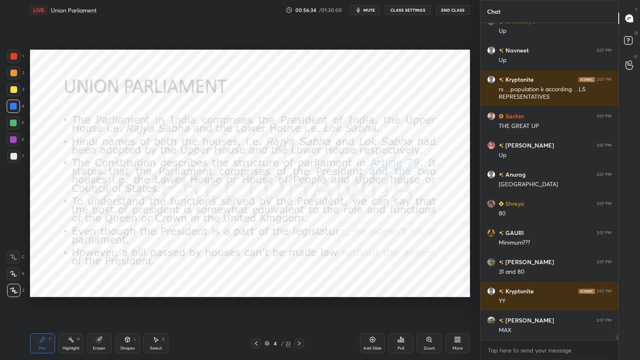
scroll to position [20621, 0]
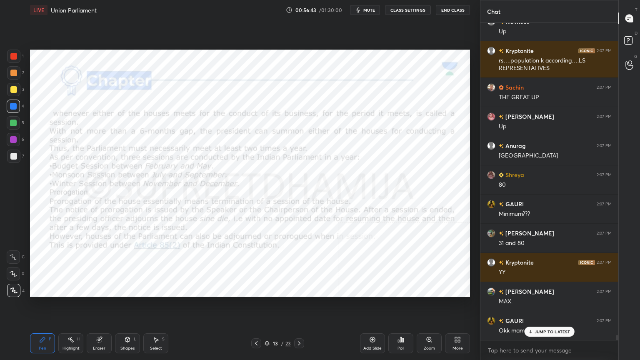
click at [17, 135] on div at bounding box center [13, 139] width 13 height 13
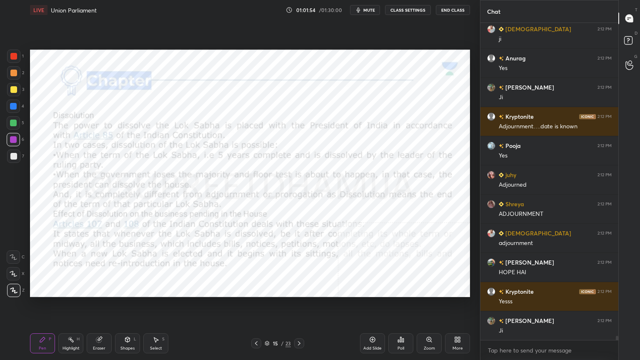
scroll to position [22676, 0]
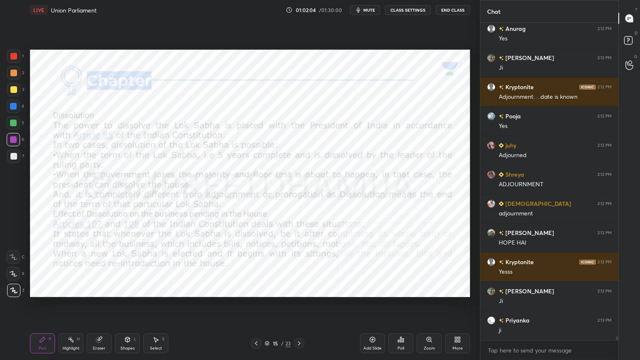
click at [361, 8] on icon "button" at bounding box center [358, 10] width 7 height 7
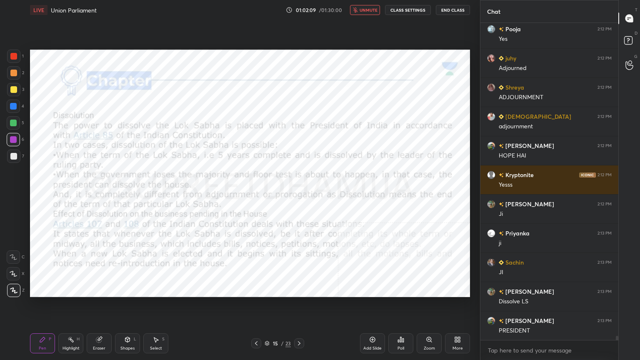
scroll to position [22792, 0]
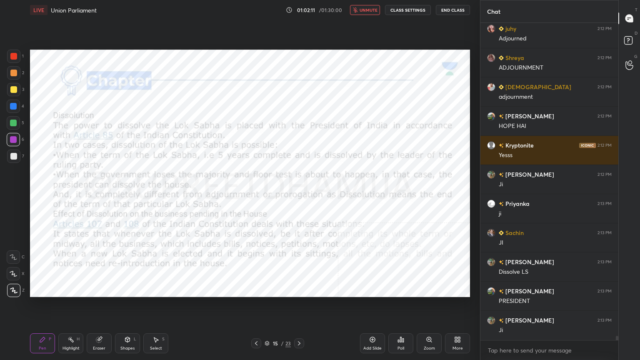
click at [373, 9] on span "unmute" at bounding box center [368, 10] width 18 height 6
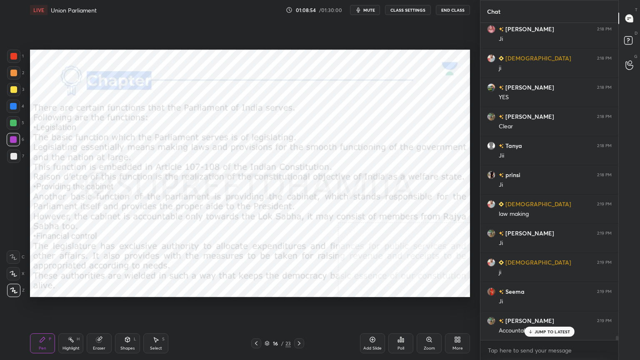
scroll to position [25097, 0]
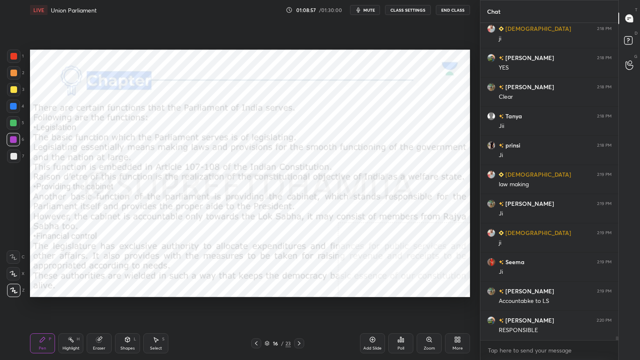
click at [290, 307] on div "23" at bounding box center [287, 342] width 5 height 7
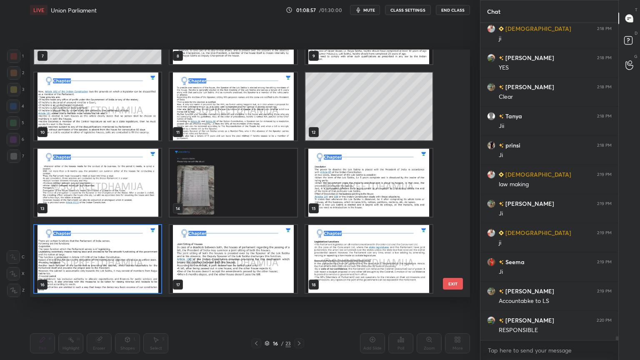
scroll to position [245, 436]
click at [357, 208] on img "grid" at bounding box center [368, 183] width 127 height 68
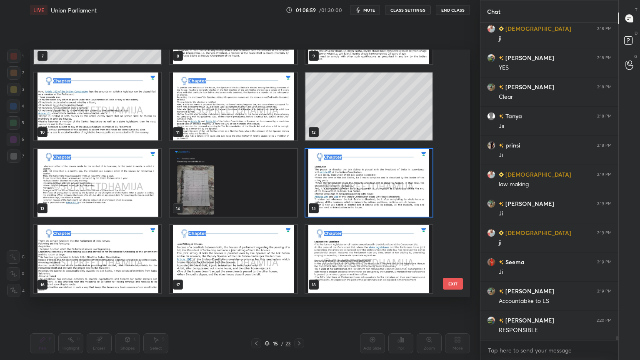
click at [360, 205] on img "grid" at bounding box center [368, 183] width 127 height 68
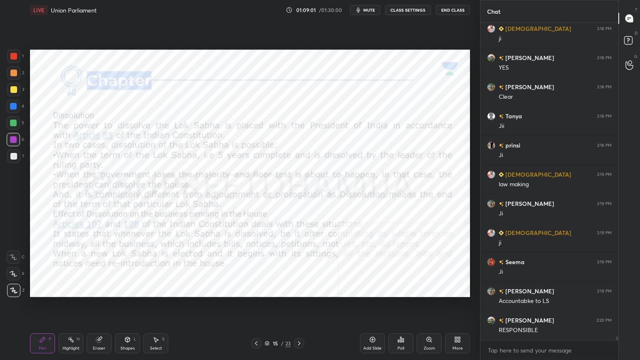
click at [297, 307] on icon at bounding box center [299, 343] width 7 height 7
click at [299, 307] on icon at bounding box center [299, 343] width 7 height 7
click at [298, 307] on icon at bounding box center [299, 343] width 7 height 7
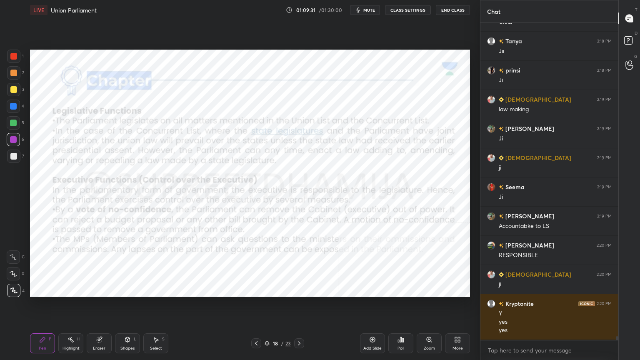
scroll to position [25201, 0]
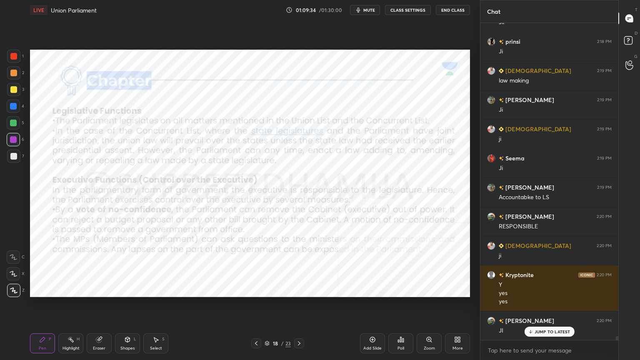
click at [300, 307] on icon at bounding box center [299, 343] width 7 height 7
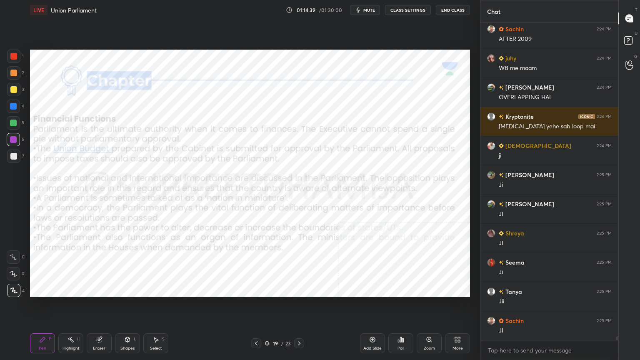
scroll to position [26297, 0]
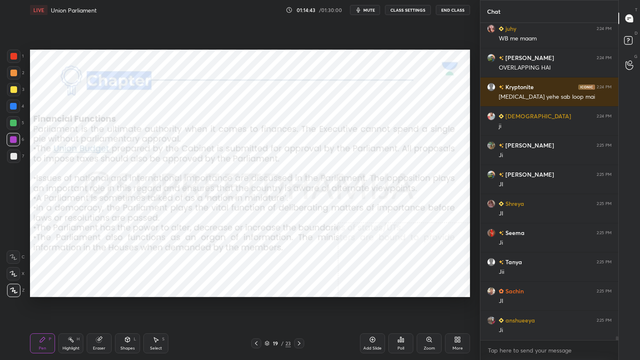
click at [302, 307] on div at bounding box center [299, 343] width 10 height 10
click at [253, 307] on icon at bounding box center [256, 343] width 7 height 7
click at [254, 307] on icon at bounding box center [256, 343] width 7 height 7
click at [255, 307] on icon at bounding box center [256, 343] width 7 height 7
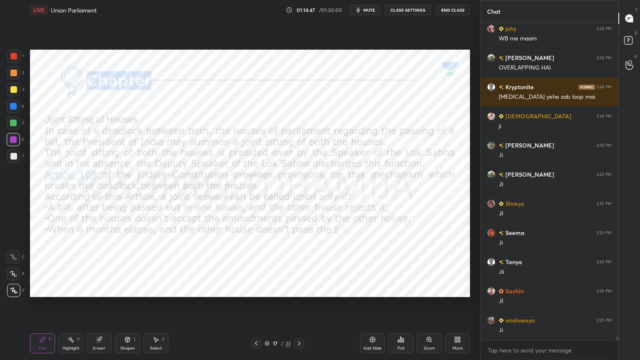
click at [255, 307] on icon at bounding box center [256, 343] width 7 height 7
click at [254, 307] on icon at bounding box center [256, 343] width 7 height 7
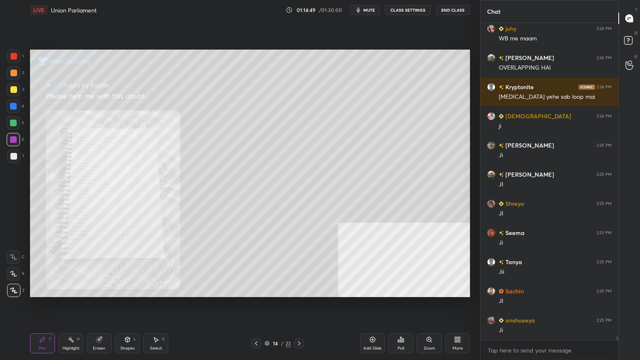
click at [255, 307] on icon at bounding box center [256, 343] width 7 height 7
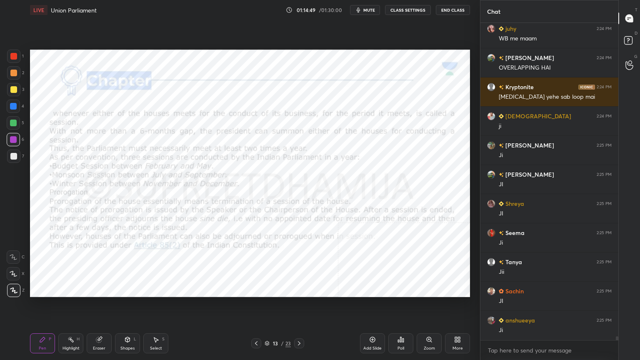
click at [254, 307] on icon at bounding box center [256, 343] width 7 height 7
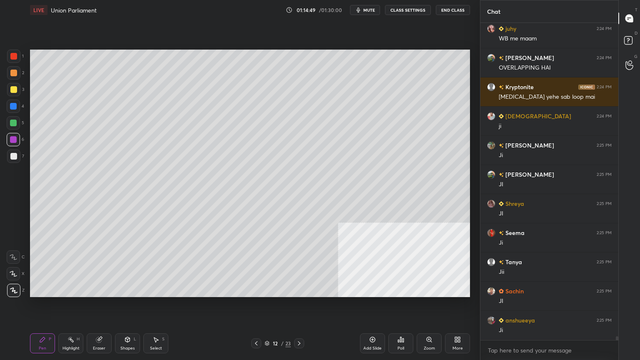
click at [268, 307] on div "12 / 23" at bounding box center [277, 342] width 26 height 7
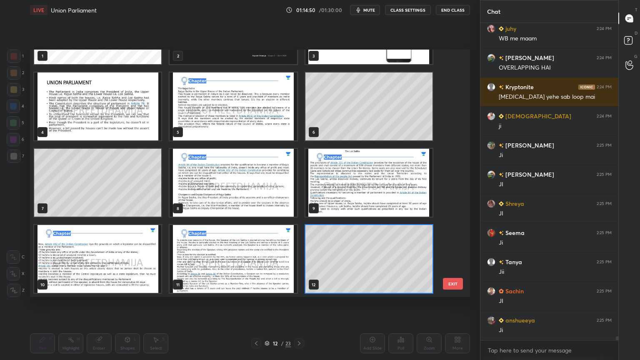
scroll to position [0, 0]
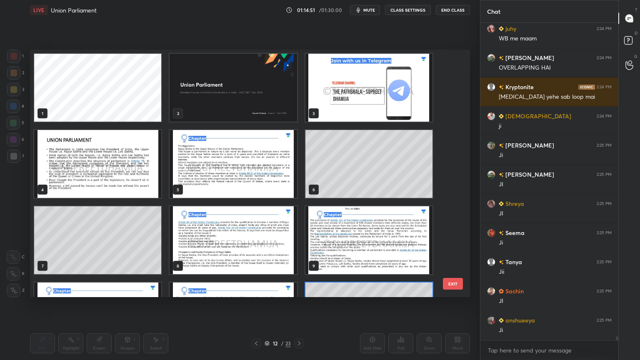
click at [235, 110] on img "grid" at bounding box center [232, 88] width 127 height 68
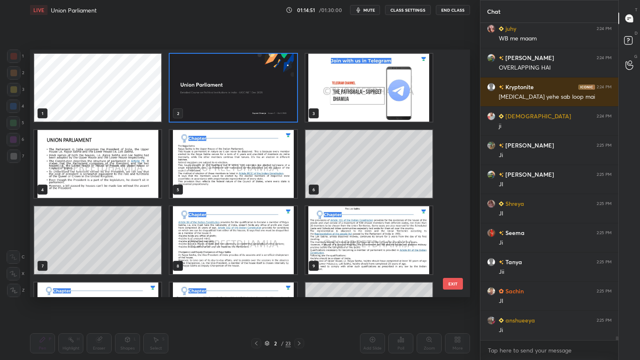
click at [237, 107] on img "grid" at bounding box center [232, 88] width 127 height 68
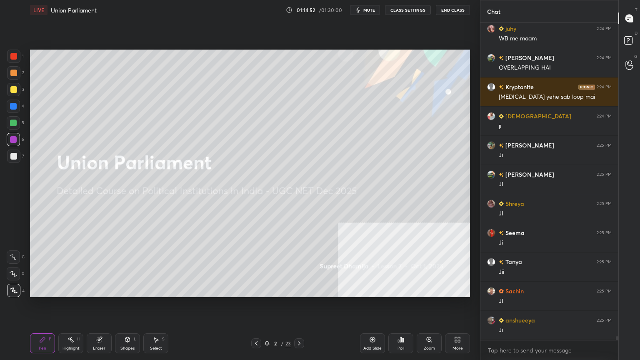
scroll to position [26325, 0]
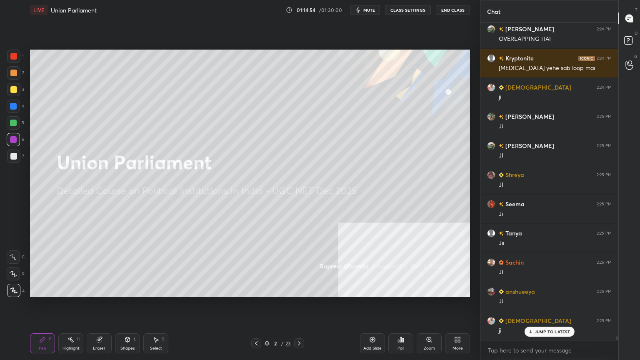
click at [254, 307] on div "Pen P Highlight H Eraser Shapes L Select S 2 / 23 Add Slide Poll Zoom More" at bounding box center [250, 342] width 440 height 33
click at [254, 307] on icon at bounding box center [256, 343] width 7 height 7
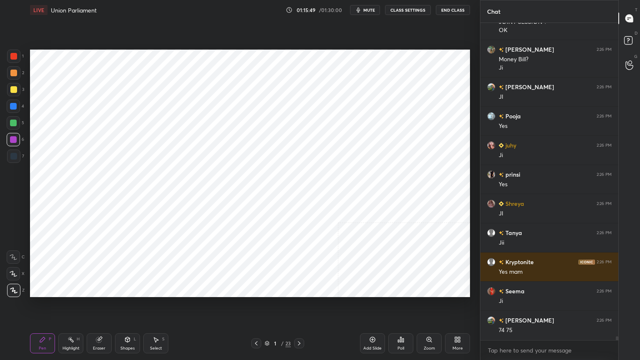
scroll to position [26692, 0]
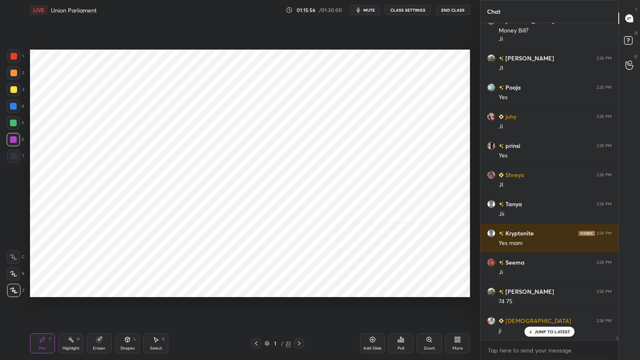
click at [374, 307] on icon at bounding box center [372, 339] width 5 height 5
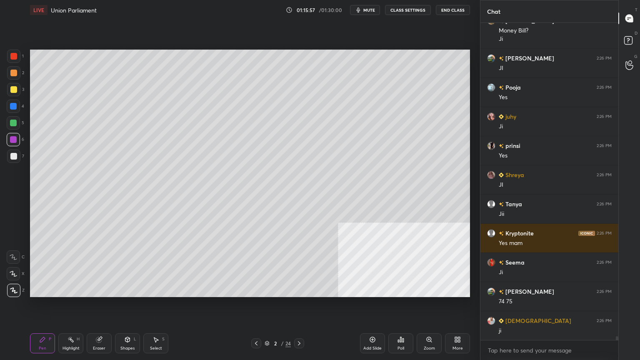
scroll to position [26692, 0]
click at [18, 122] on div at bounding box center [13, 122] width 13 height 13
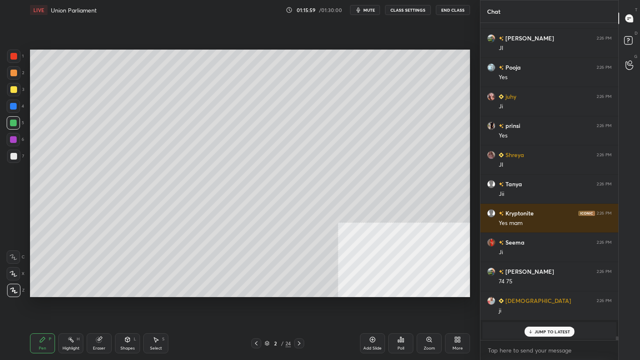
click at [13, 157] on div at bounding box center [13, 156] width 7 height 7
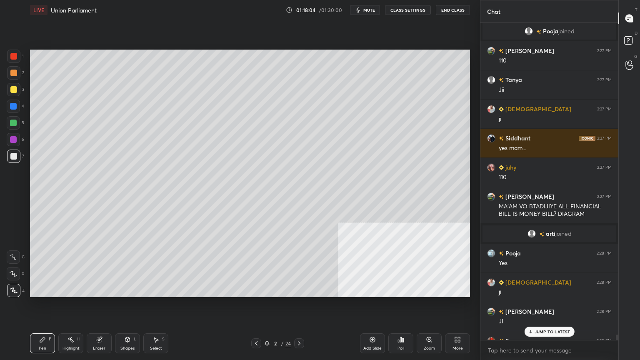
scroll to position [24851, 0]
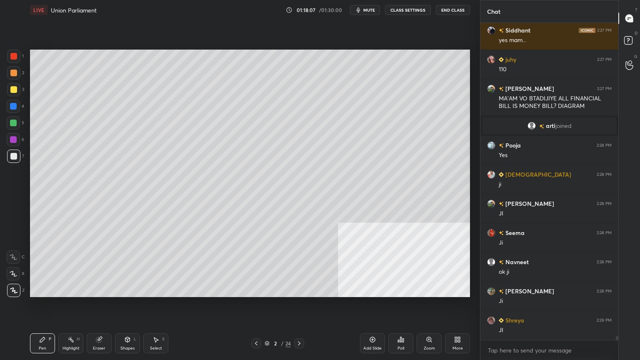
click at [363, 307] on div "Add Slide" at bounding box center [372, 343] width 25 height 20
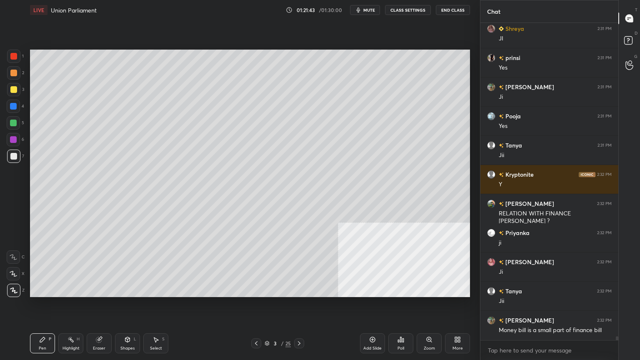
scroll to position [25893, 0]
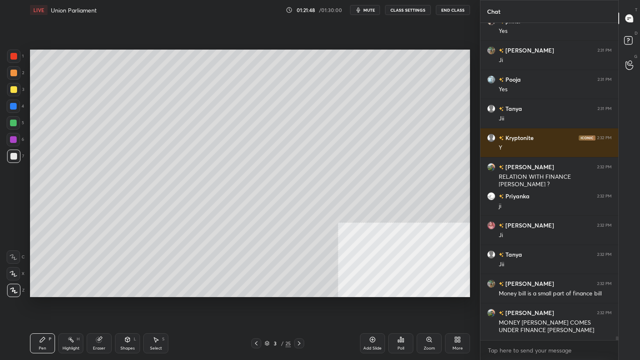
click at [94, 307] on div "Eraser" at bounding box center [99, 343] width 25 height 20
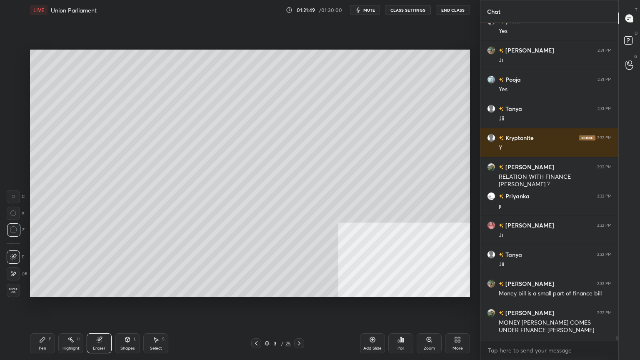
click at [19, 287] on span "Erase all" at bounding box center [13, 290] width 12 height 6
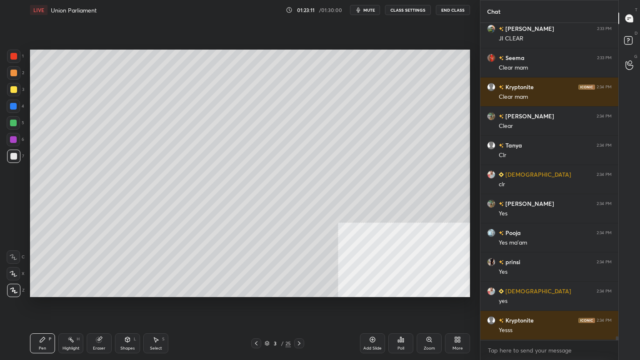
scroll to position [26565, 0]
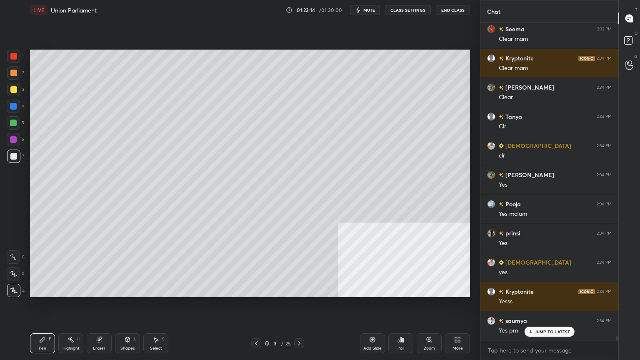
click at [371, 307] on div "Add Slide" at bounding box center [372, 343] width 25 height 20
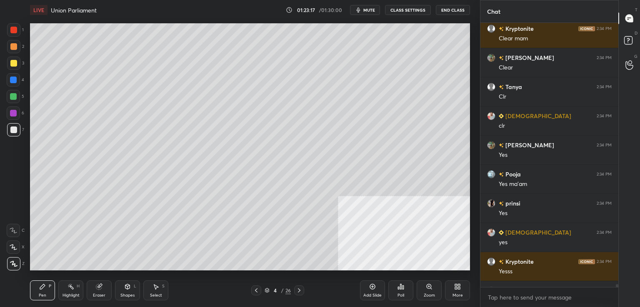
scroll to position [41384, 41192]
type textarea "x"
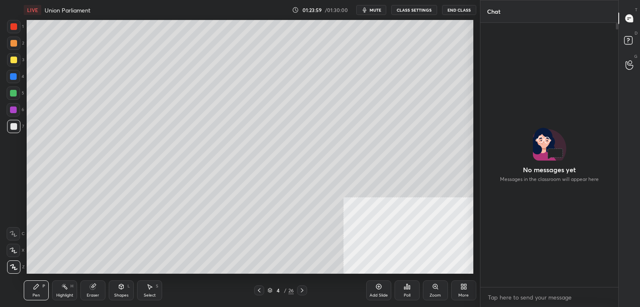
scroll to position [41384, 41192]
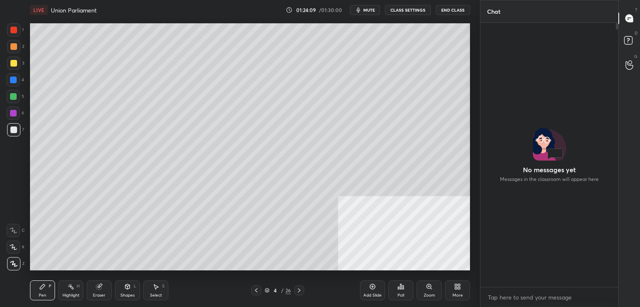
drag, startPoint x: 616, startPoint y: 27, endPoint x: 593, endPoint y: 231, distance: 205.3
click at [593, 231] on div "No messages yet Messages in the classroom will appear here JUMP TO LATEST" at bounding box center [549, 155] width 138 height 264
click at [15, 66] on div at bounding box center [13, 63] width 7 height 7
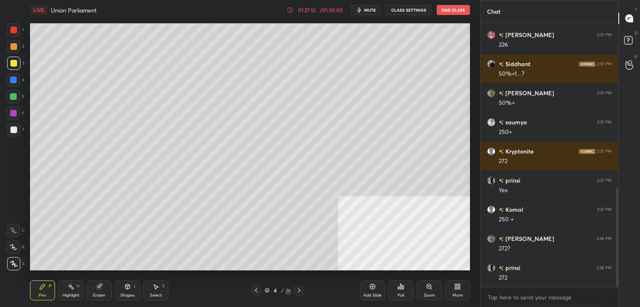
scroll to position [472, 0]
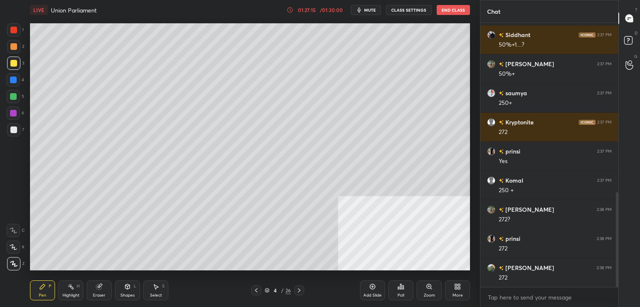
click at [97, 289] on icon at bounding box center [98, 286] width 5 height 5
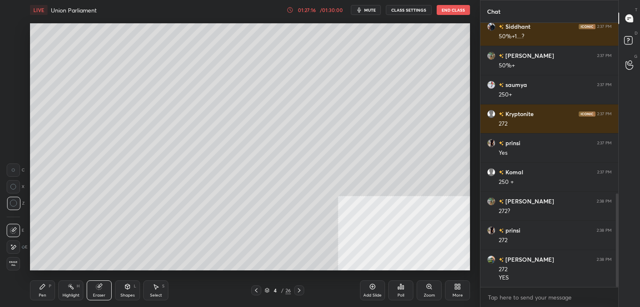
click at [9, 264] on span "Erase all" at bounding box center [13, 264] width 12 height 6
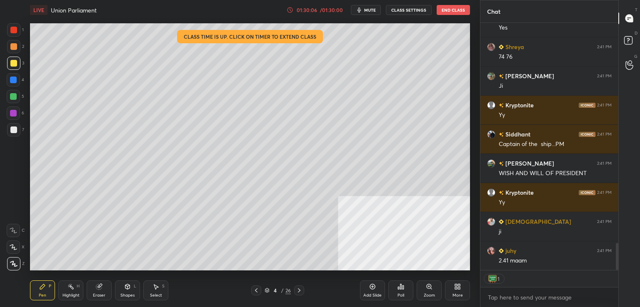
scroll to position [2025, 0]
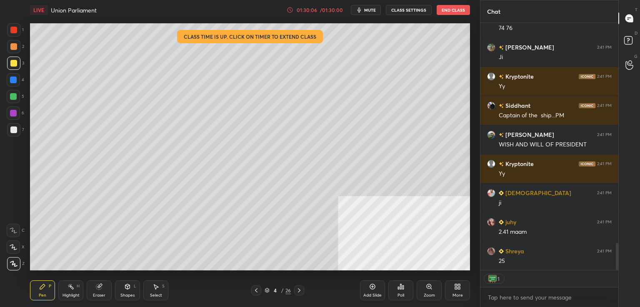
type textarea "x"
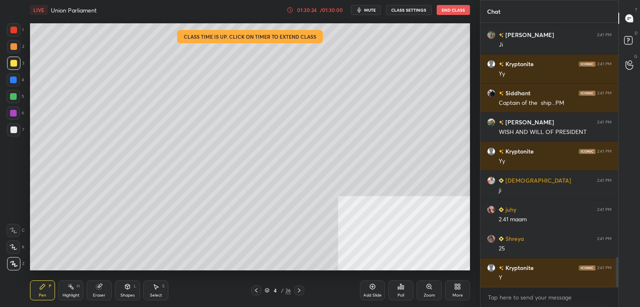
scroll to position [2067, 0]
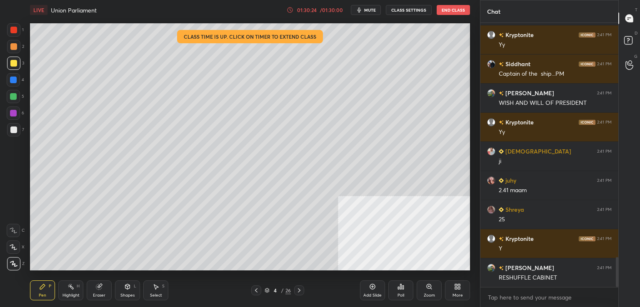
click at [380, 294] on div "Add Slide" at bounding box center [372, 296] width 18 height 4
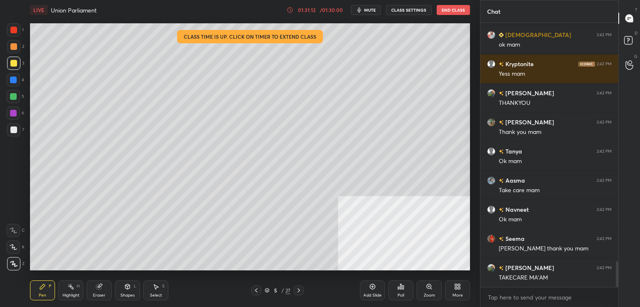
scroll to position [2475, 0]
